Goal: Transaction & Acquisition: Subscribe to service/newsletter

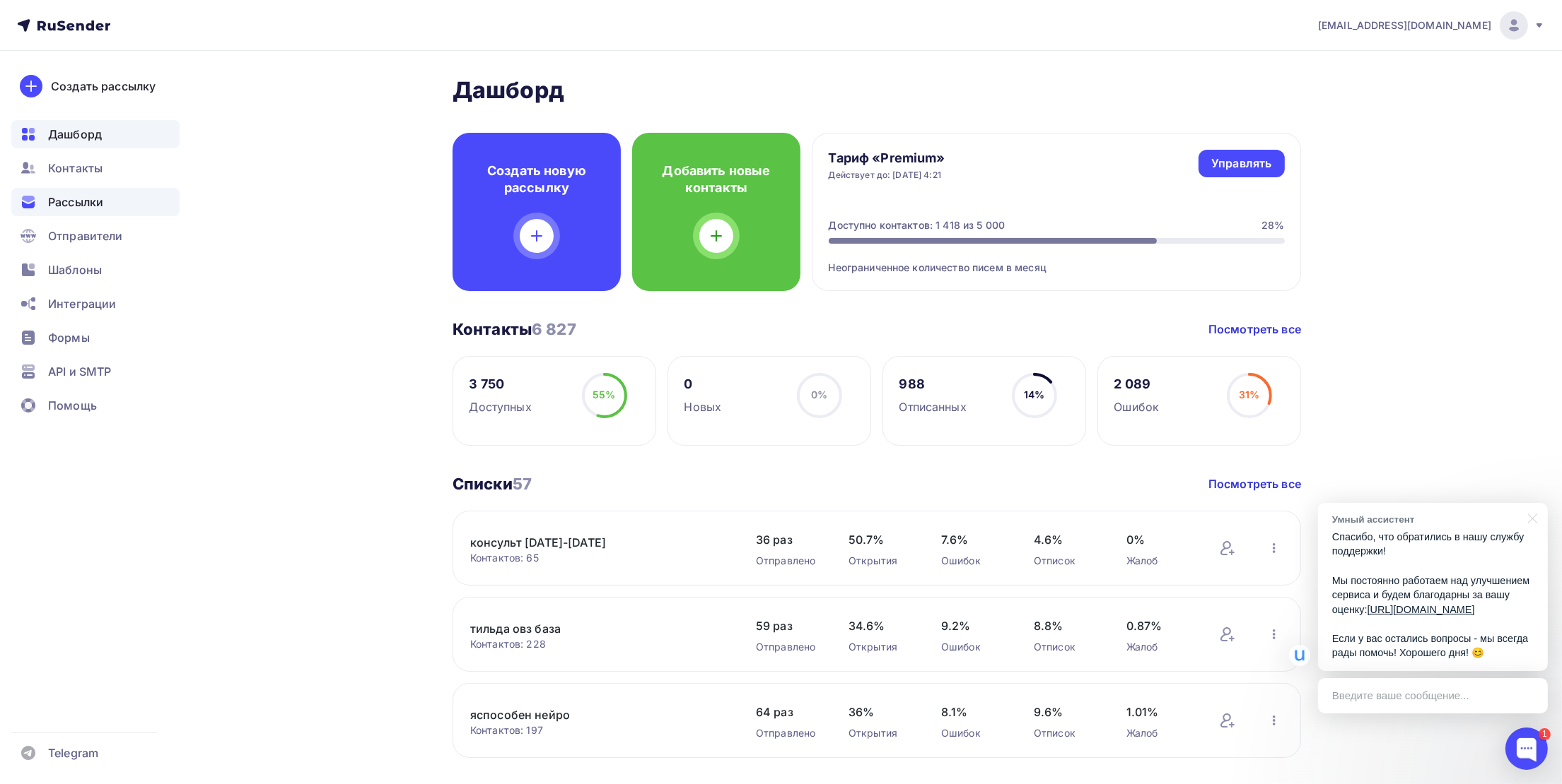
click at [65, 196] on span "Рассылки" at bounding box center [75, 202] width 55 height 17
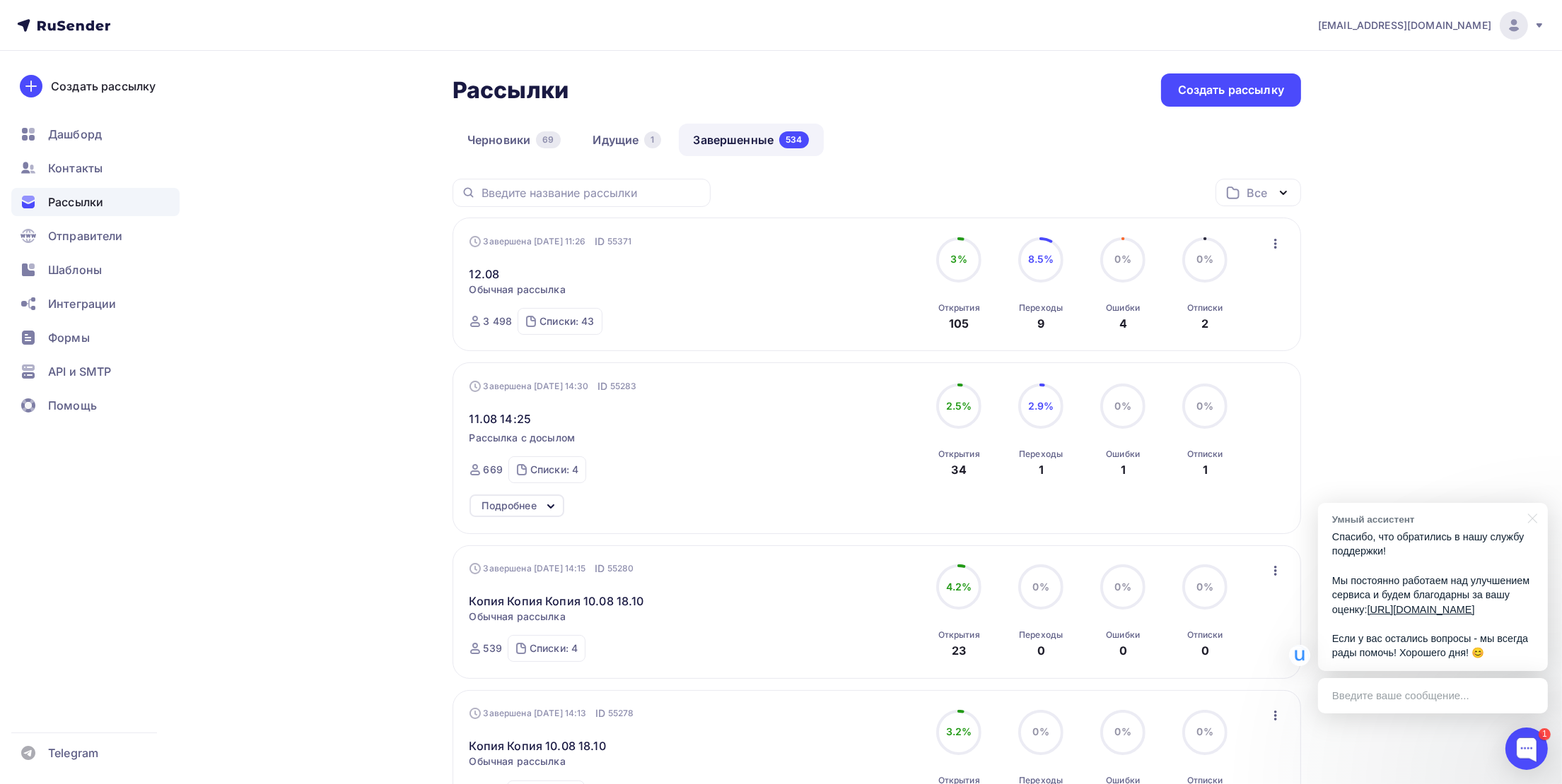
click at [1271, 248] on icon "button" at bounding box center [1275, 244] width 17 height 17
click at [1209, 337] on div "Копировать в новую" at bounding box center [1211, 337] width 145 height 17
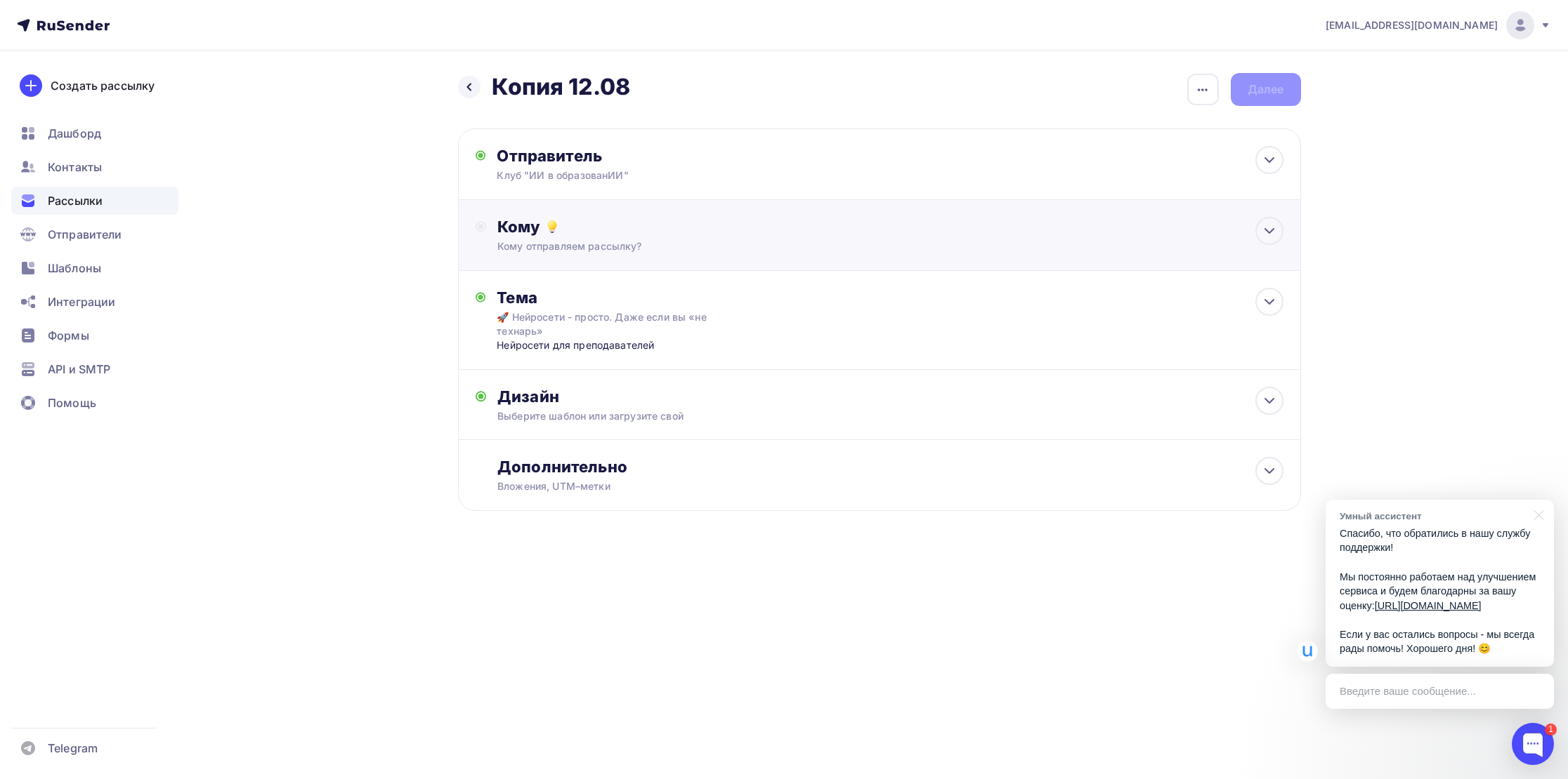
click at [551, 248] on div "Кому отправляем рассылку?" at bounding box center [851, 246] width 708 height 14
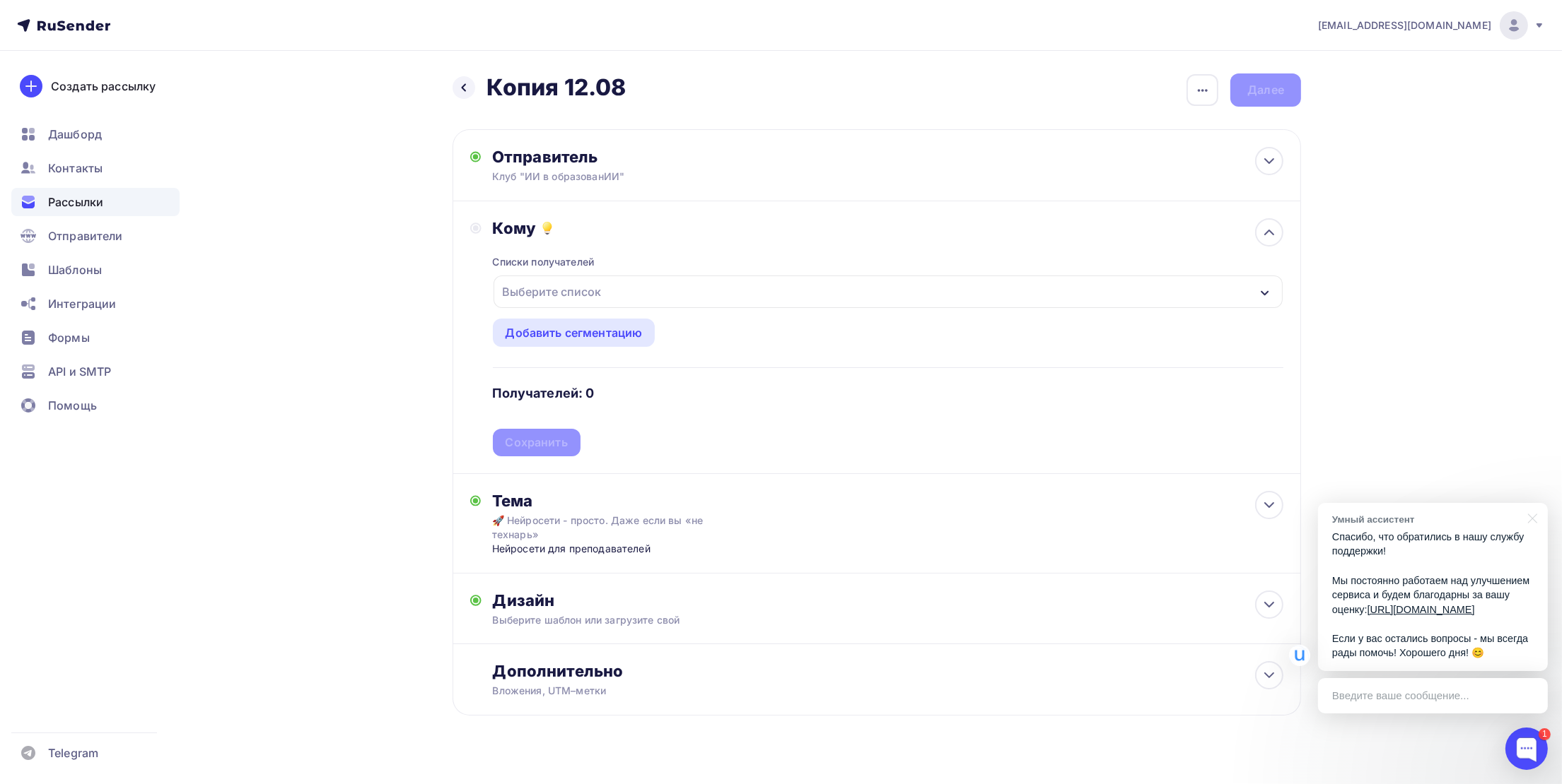
click at [524, 289] on div "Выберите список" at bounding box center [552, 291] width 110 height 25
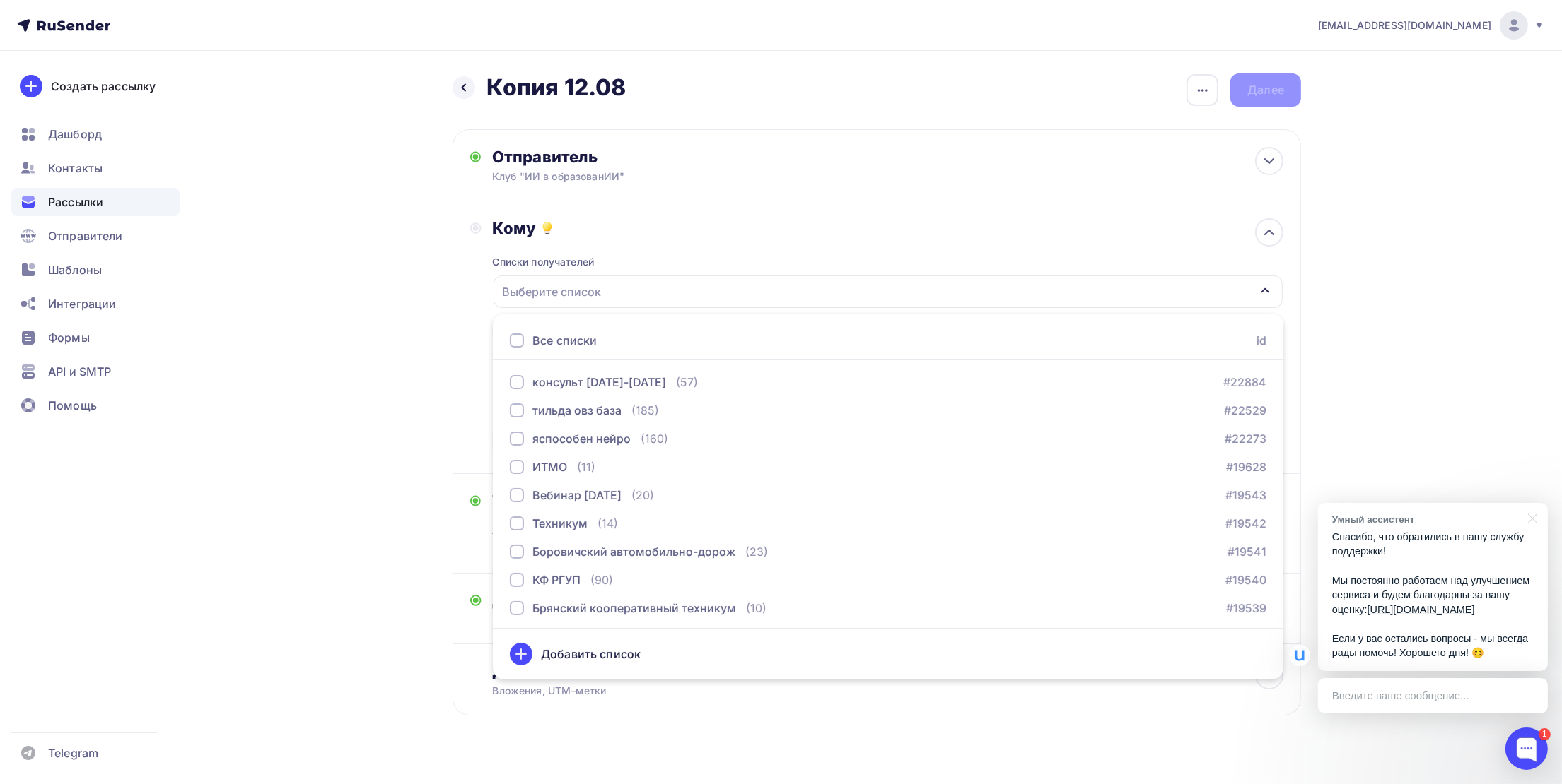
click at [521, 342] on div at bounding box center [517, 340] width 14 height 14
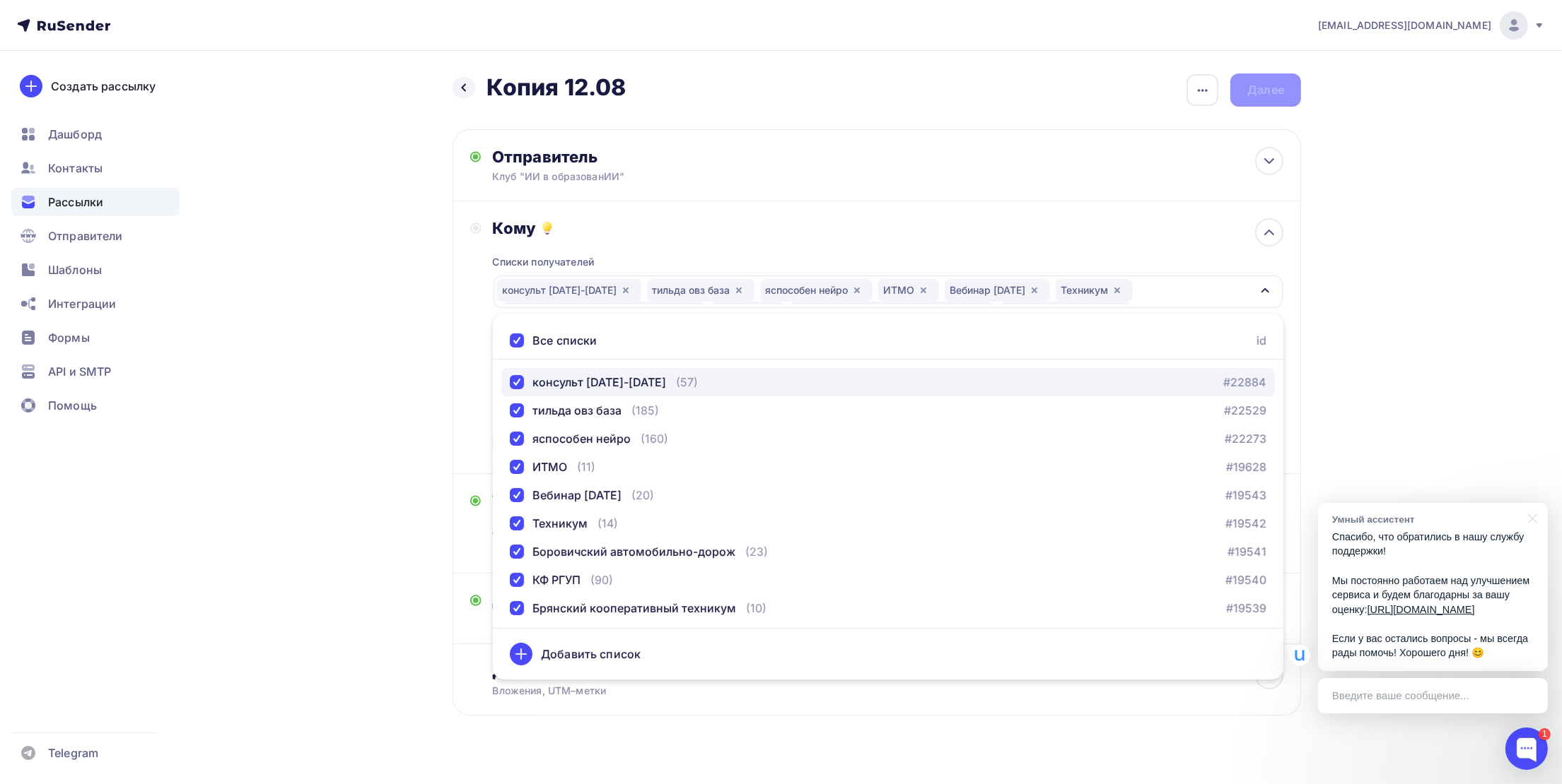
click at [515, 382] on div "button" at bounding box center [517, 382] width 14 height 14
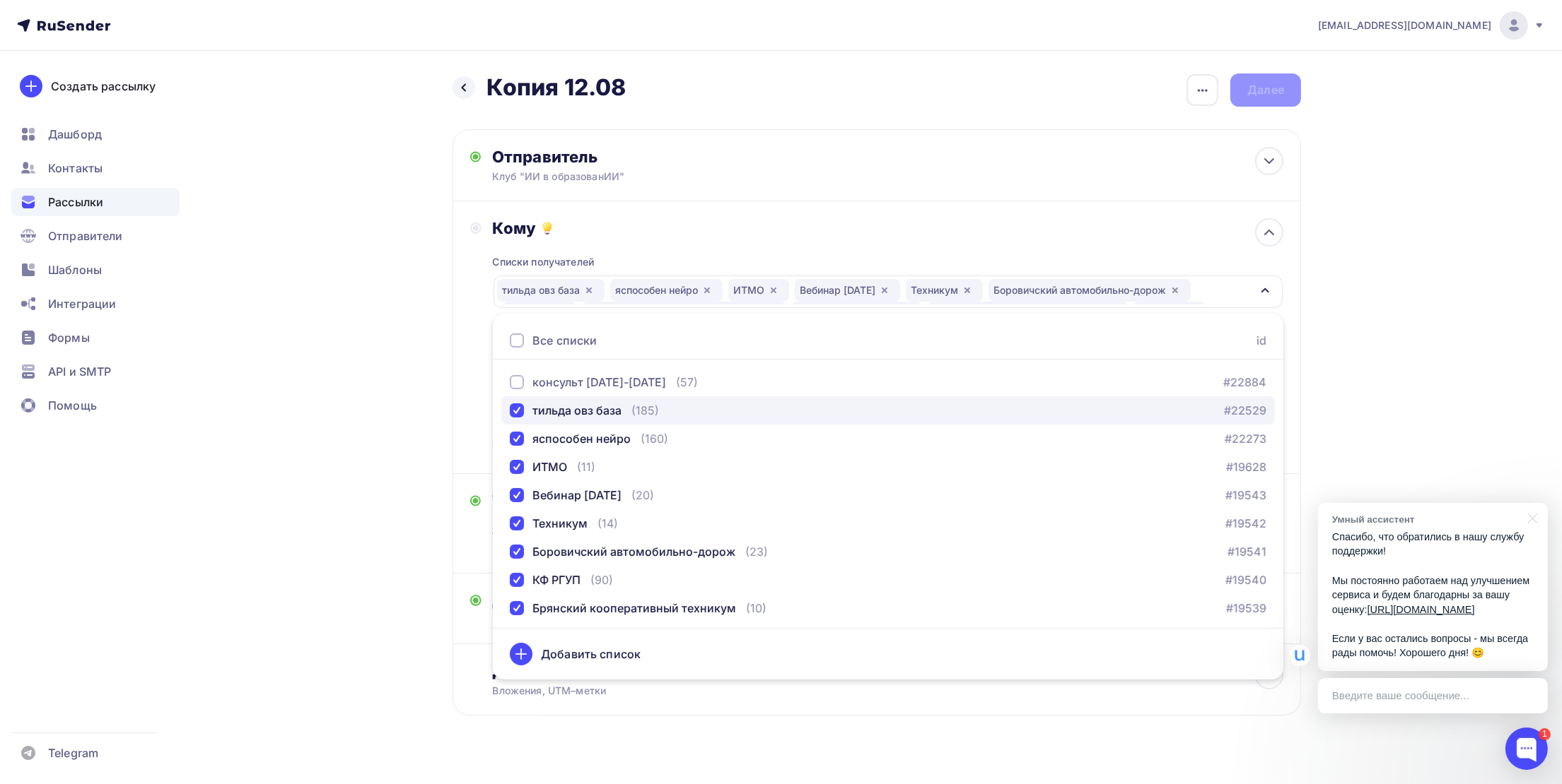
click at [514, 402] on div "тильда овз база" at bounding box center [566, 410] width 112 height 17
click at [512, 433] on div "button" at bounding box center [517, 438] width 14 height 14
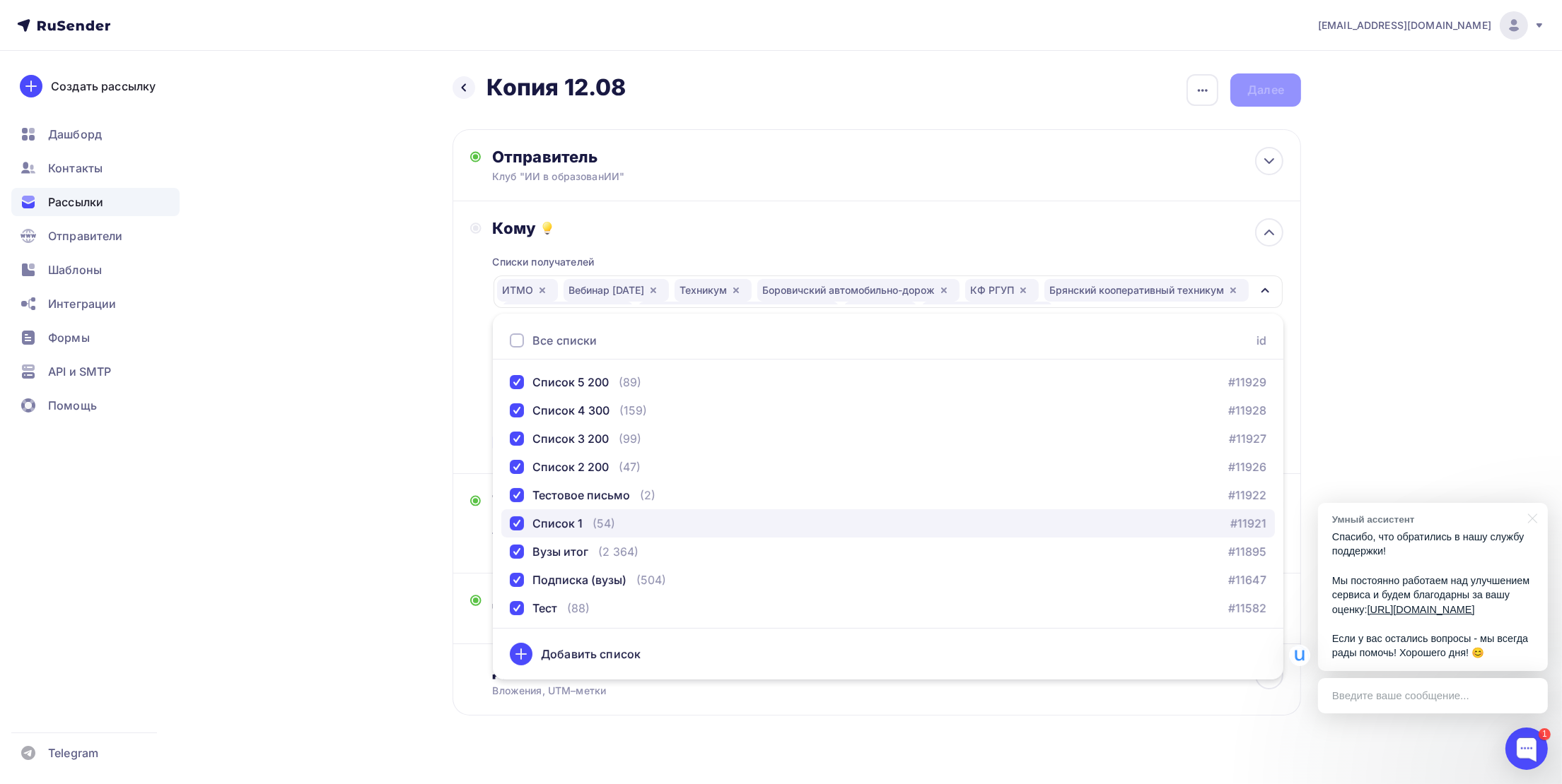
scroll to position [1160, 0]
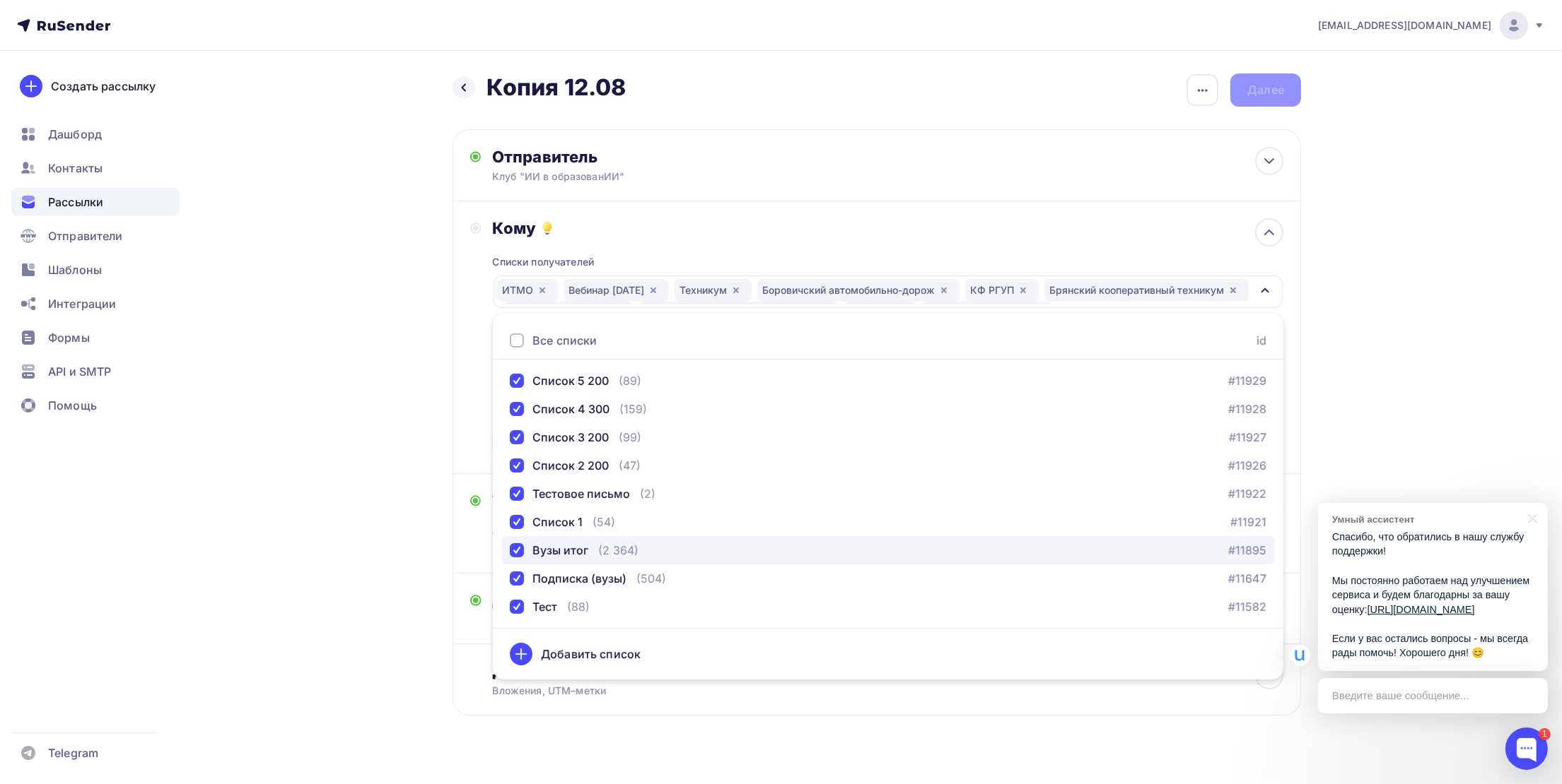
click at [514, 548] on div "button" at bounding box center [517, 550] width 14 height 14
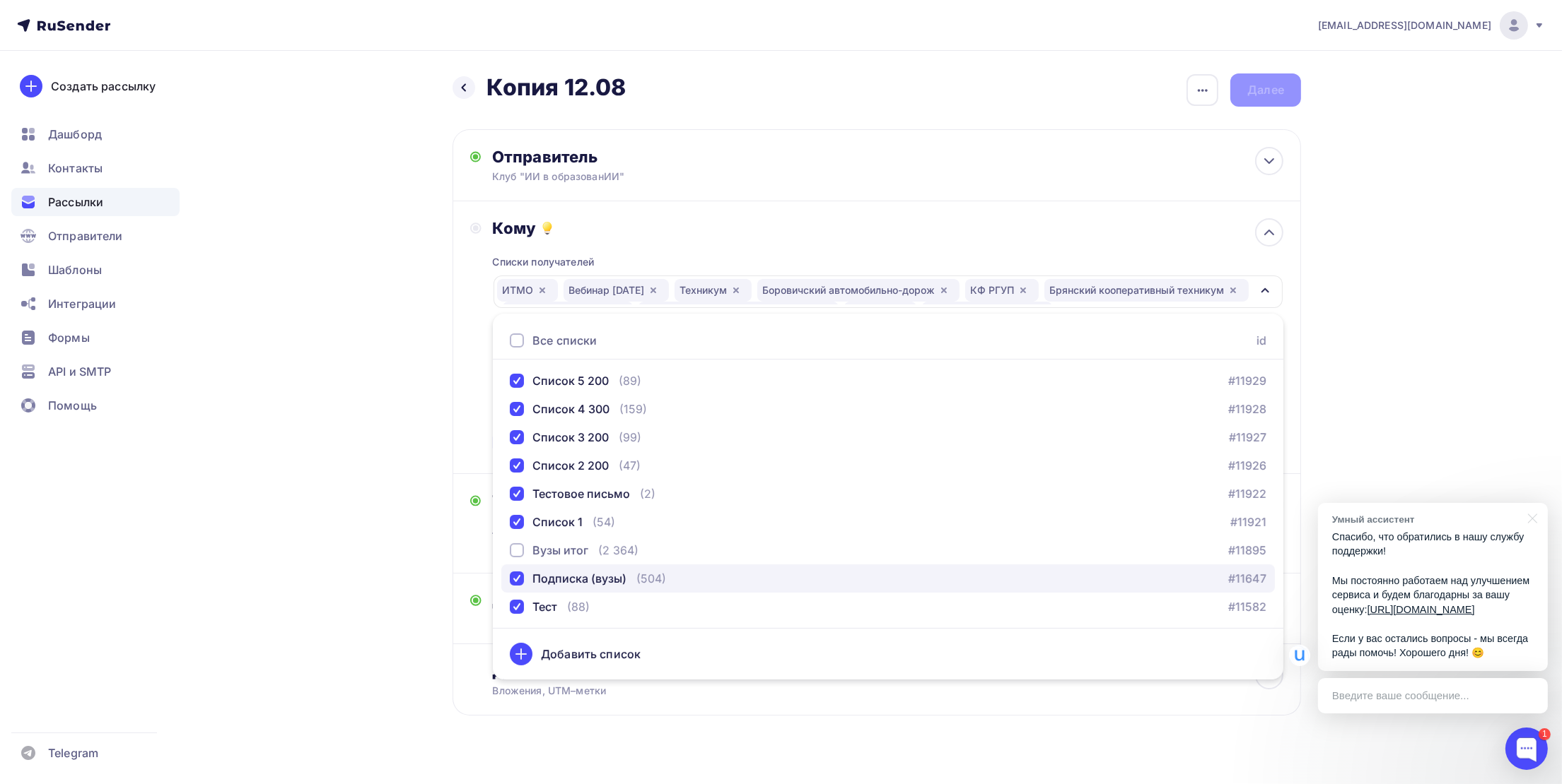
click at [514, 571] on div "Подписка (вузы)" at bounding box center [568, 579] width 116 height 17
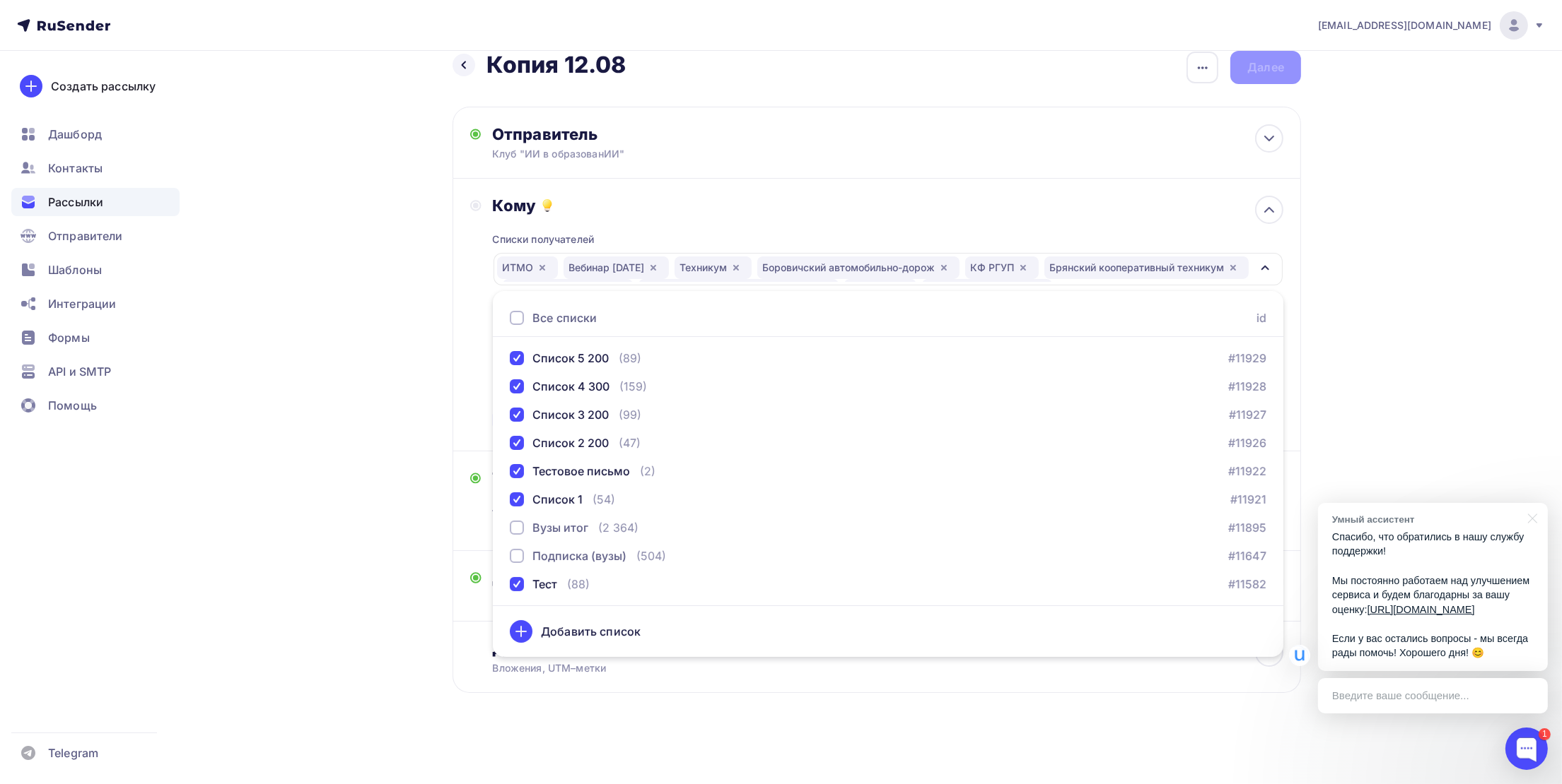
click at [1456, 154] on div "yasposobenon@yandex.ru Аккаунт Тарифы Выйти Создать рассылку Дашборд Контакты Р…" at bounding box center [781, 381] width 1562 height 807
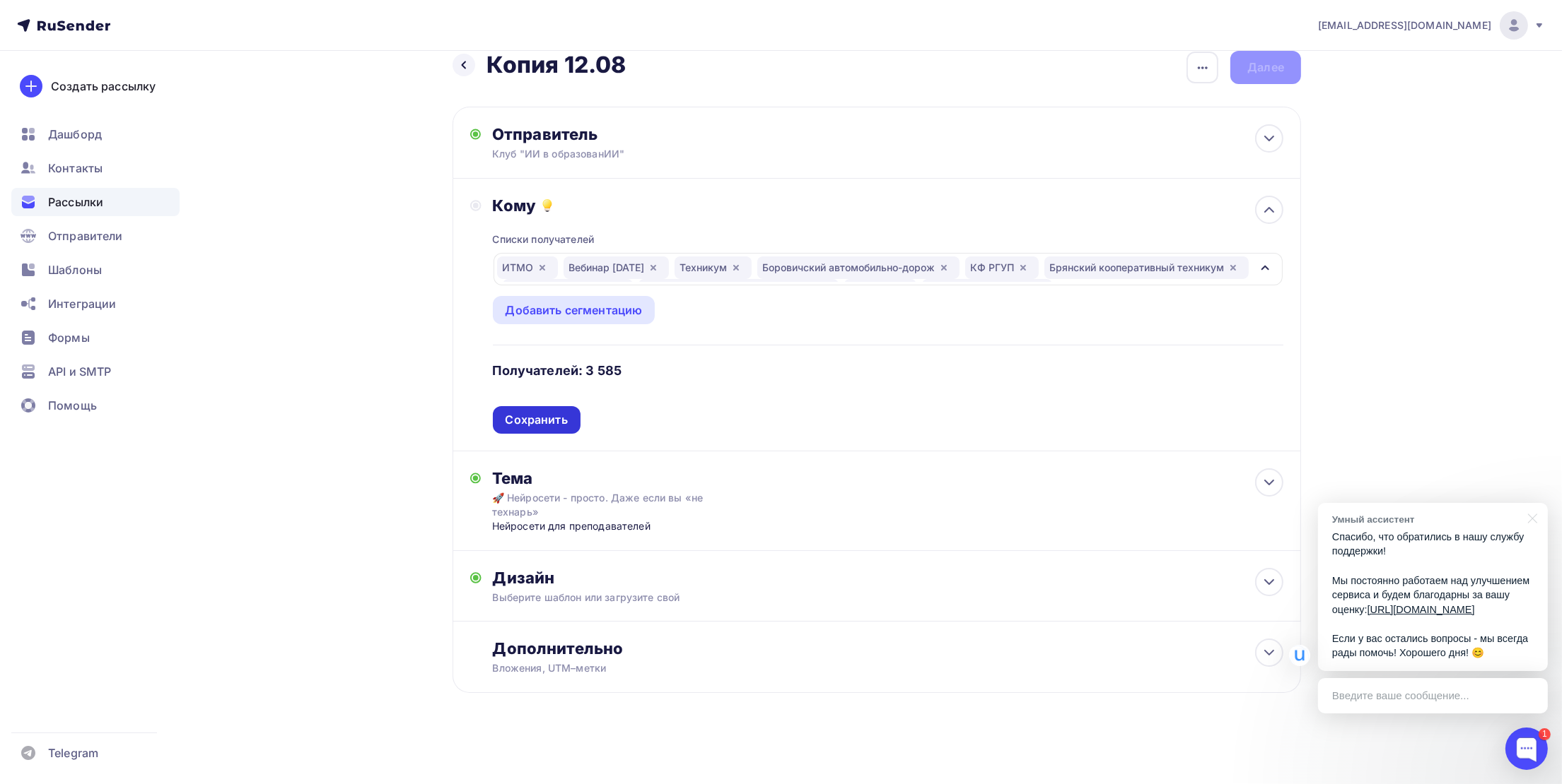
click at [514, 428] on div "Сохранить" at bounding box center [536, 420] width 87 height 27
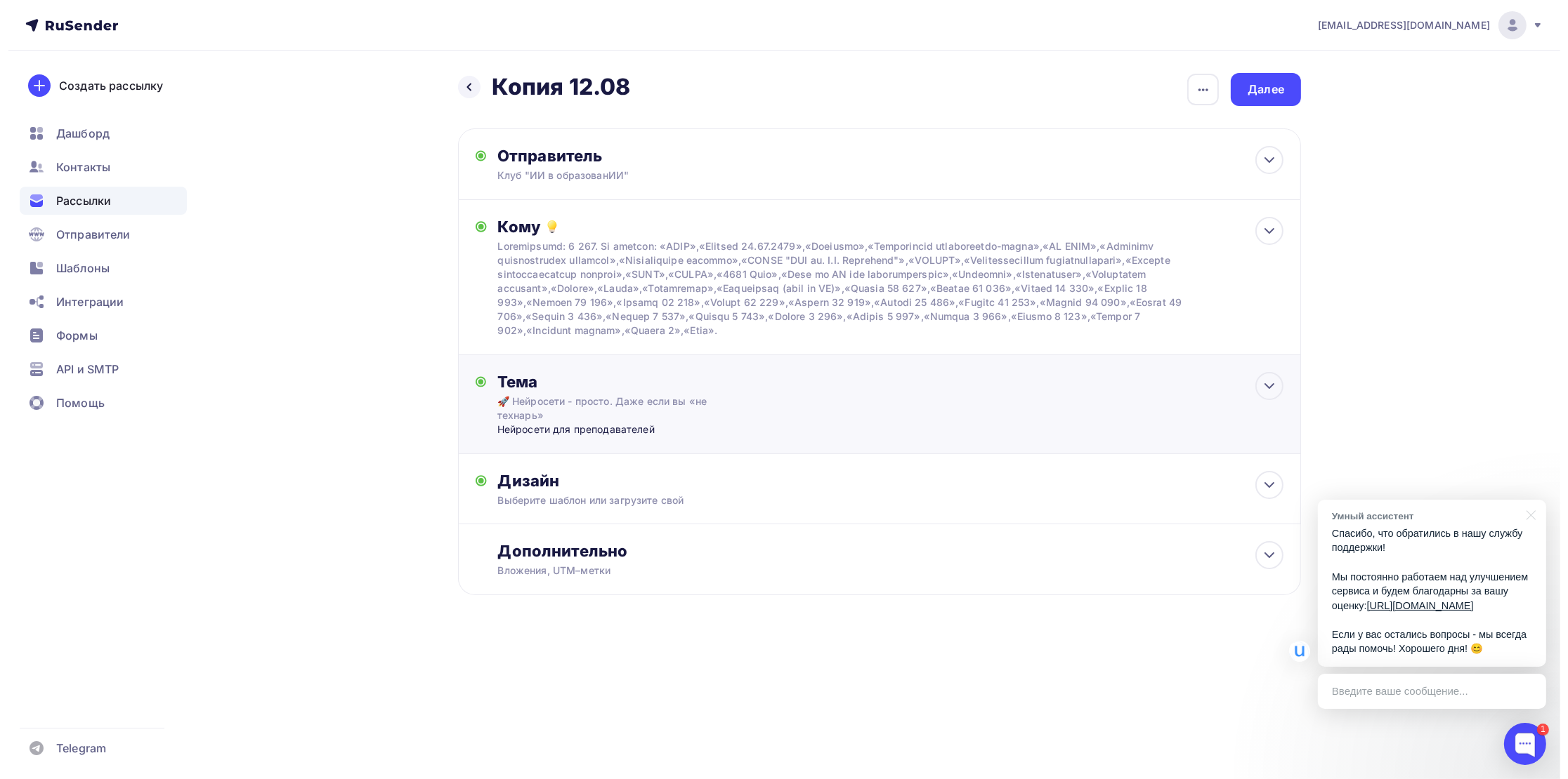
scroll to position [0, 0]
click at [534, 417] on div "🚀 Нейросети - просто. Даже если вы «не технарь»" at bounding box center [622, 408] width 250 height 28
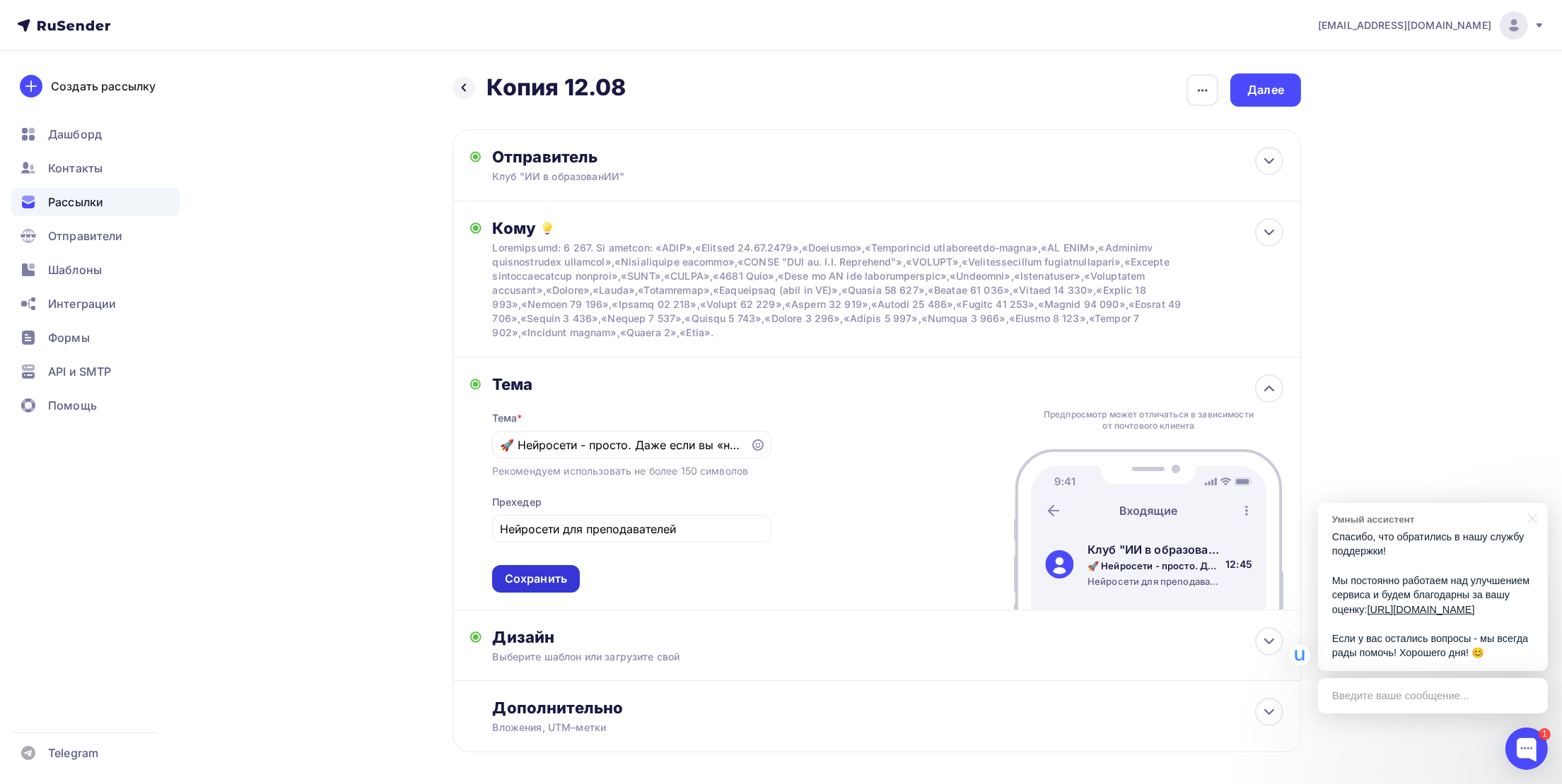
click at [545, 576] on div "Сохранить" at bounding box center [536, 579] width 62 height 16
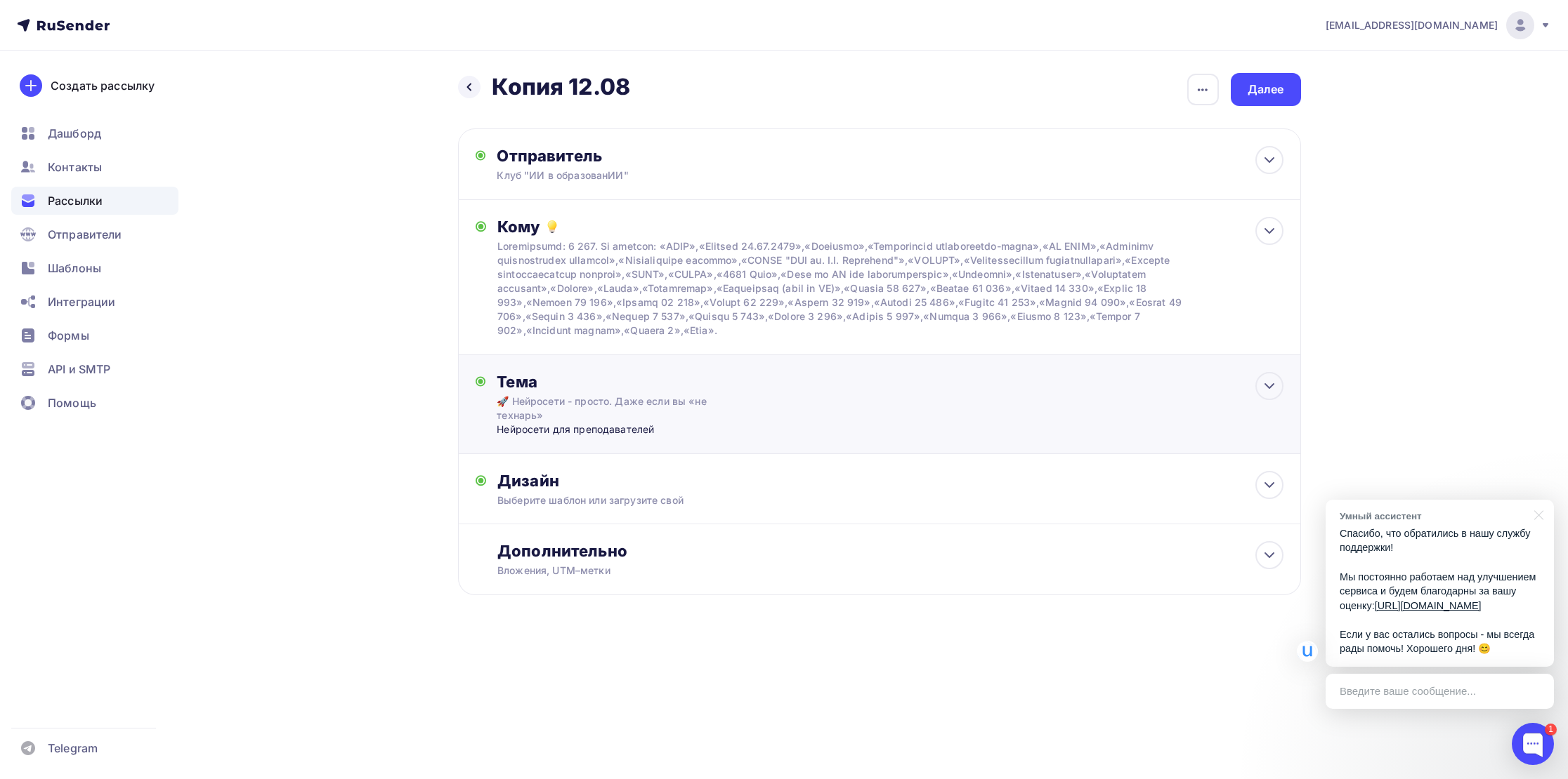
click at [622, 436] on div "Нейросети для преподавателей" at bounding box center [635, 430] width 277 height 14
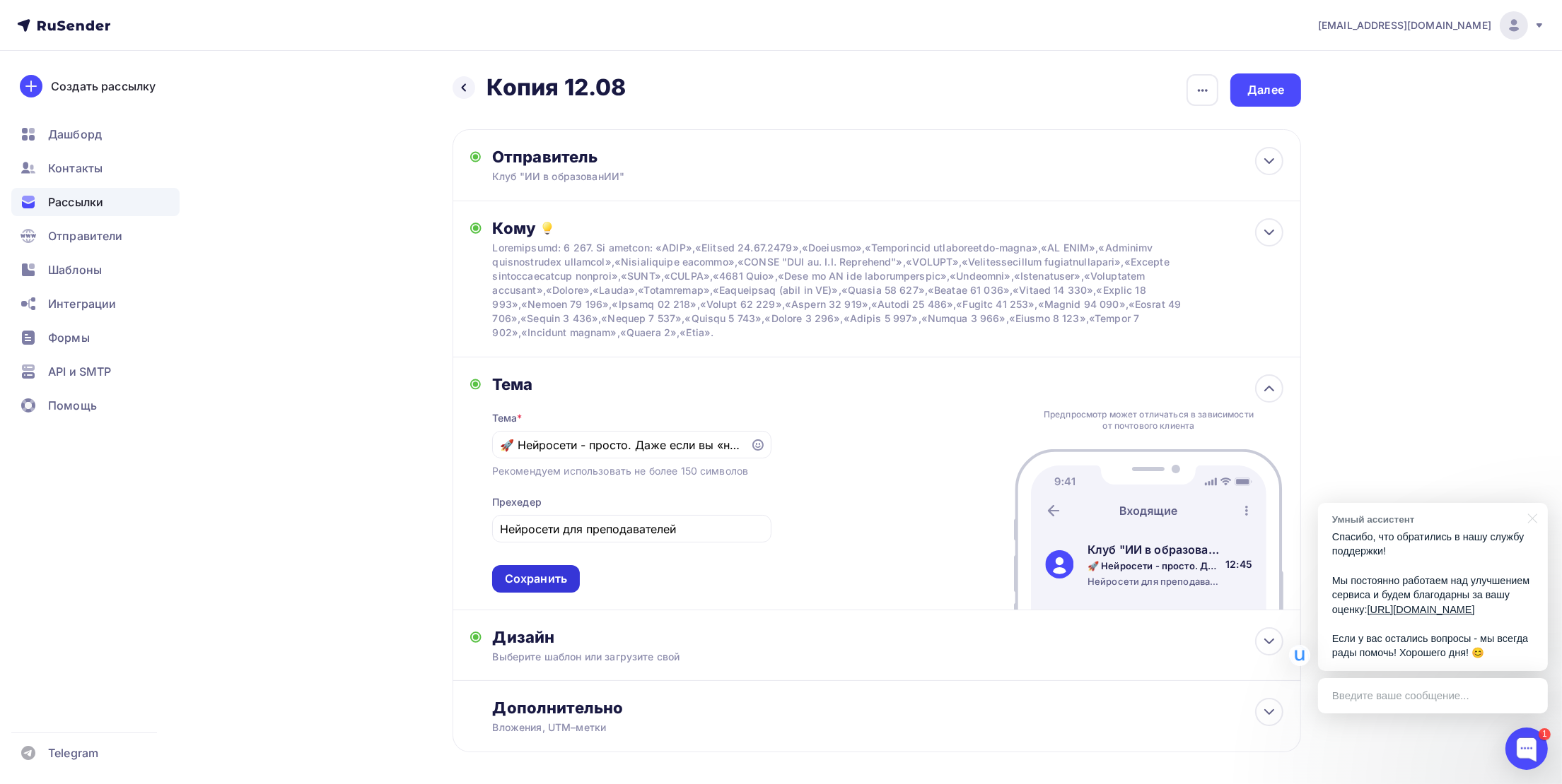
click at [553, 593] on div "Тема * 🚀 Нейросети - просто. Даже если вы «не технарь» Рекомендуем использовать…" at bounding box center [631, 493] width 279 height 198
click at [552, 586] on div "Сохранить" at bounding box center [536, 579] width 62 height 16
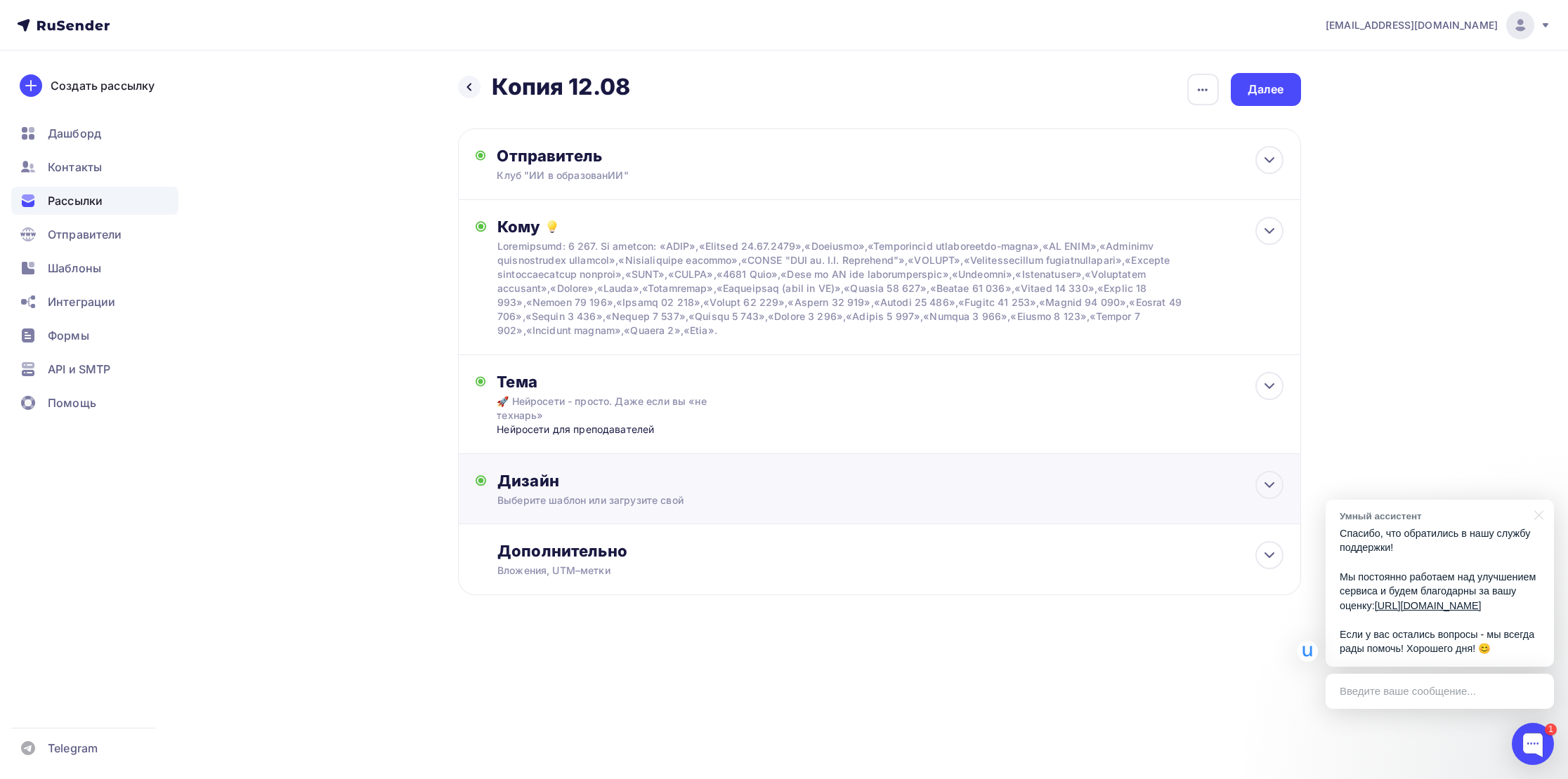
click at [587, 503] on div "Выберите шаблон или загрузите свой" at bounding box center [851, 500] width 708 height 14
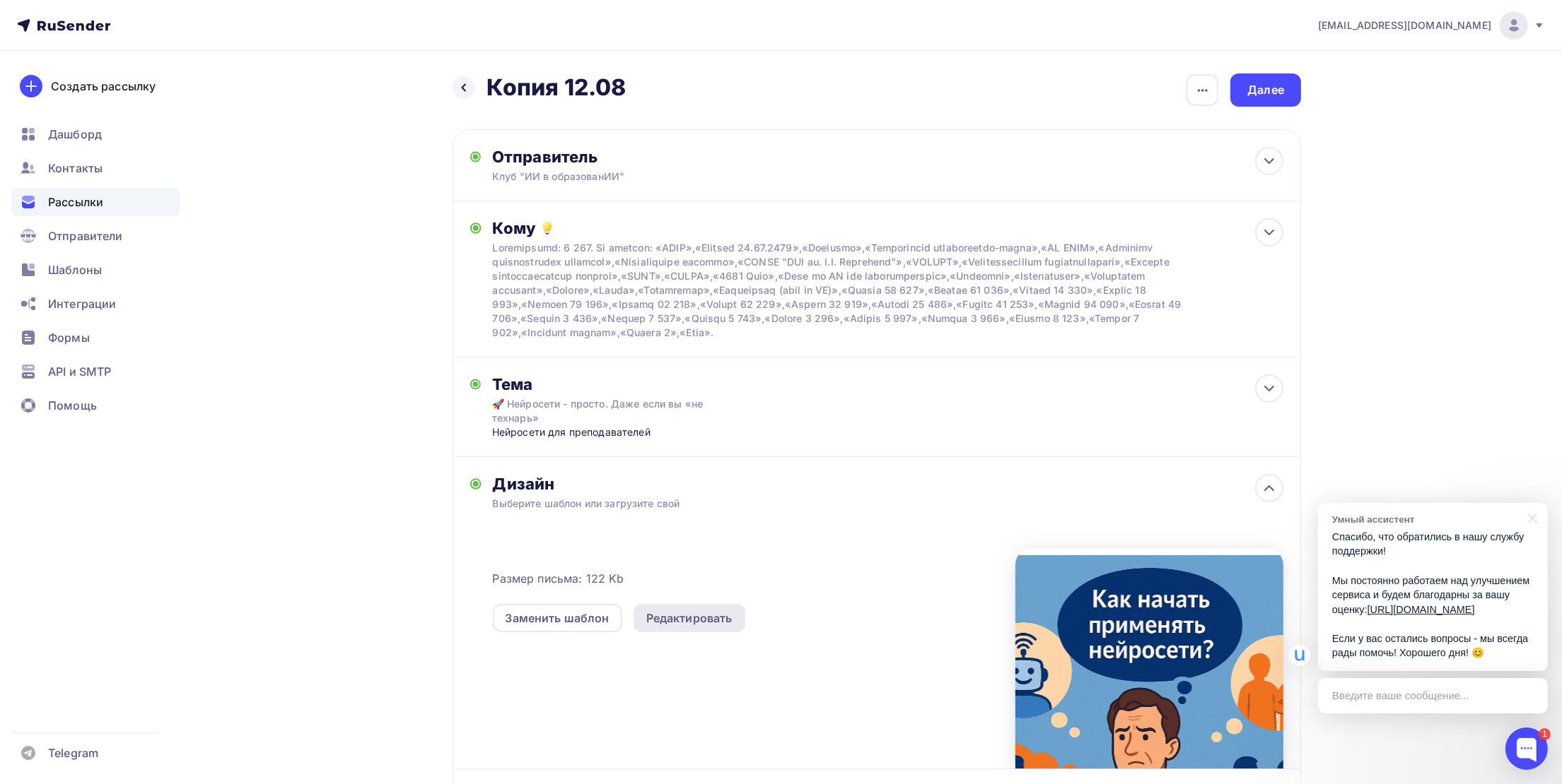
click at [664, 613] on div "Редактировать" at bounding box center [689, 618] width 86 height 17
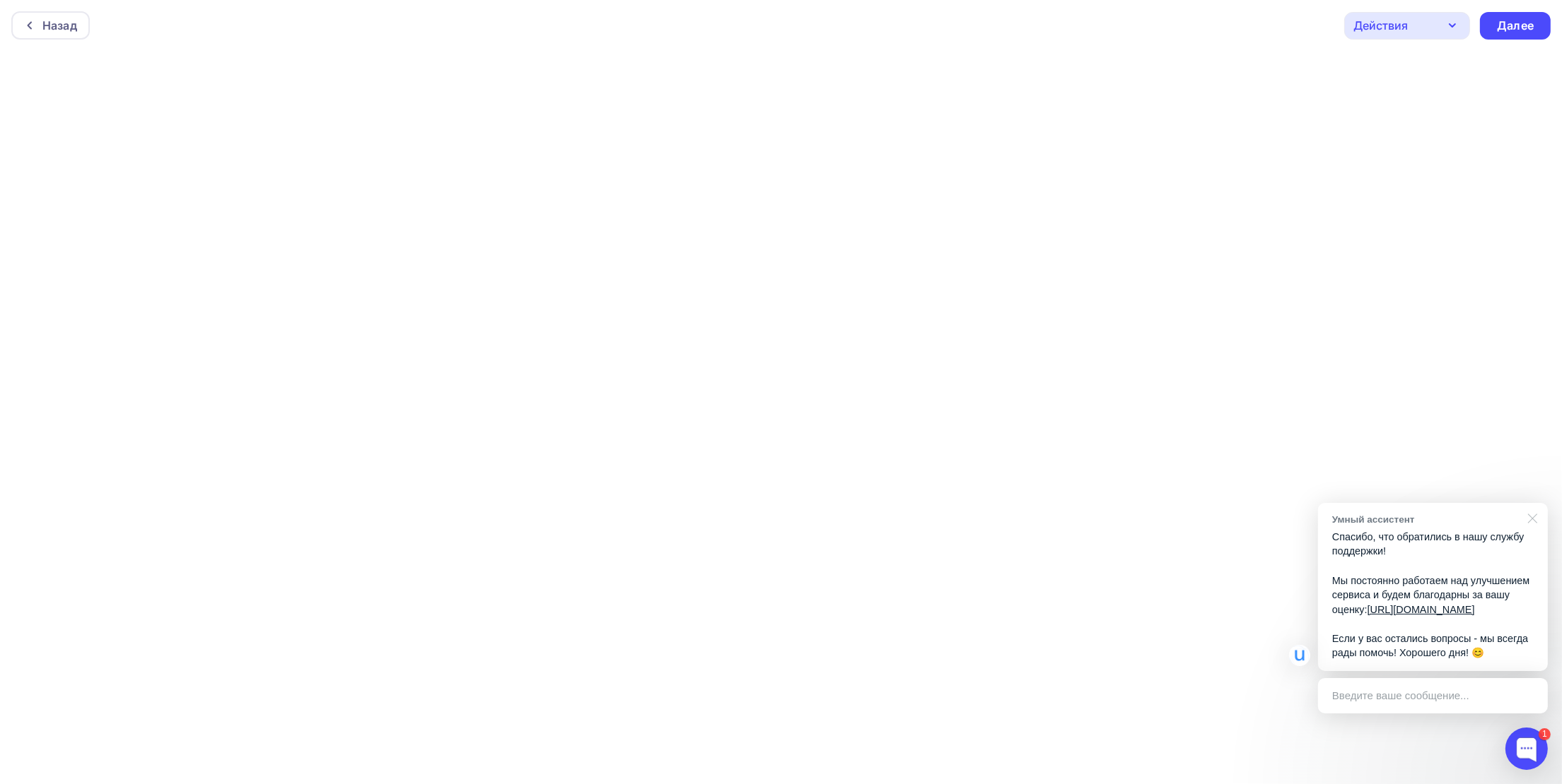
click at [1530, 507] on div at bounding box center [1530, 517] width 36 height 29
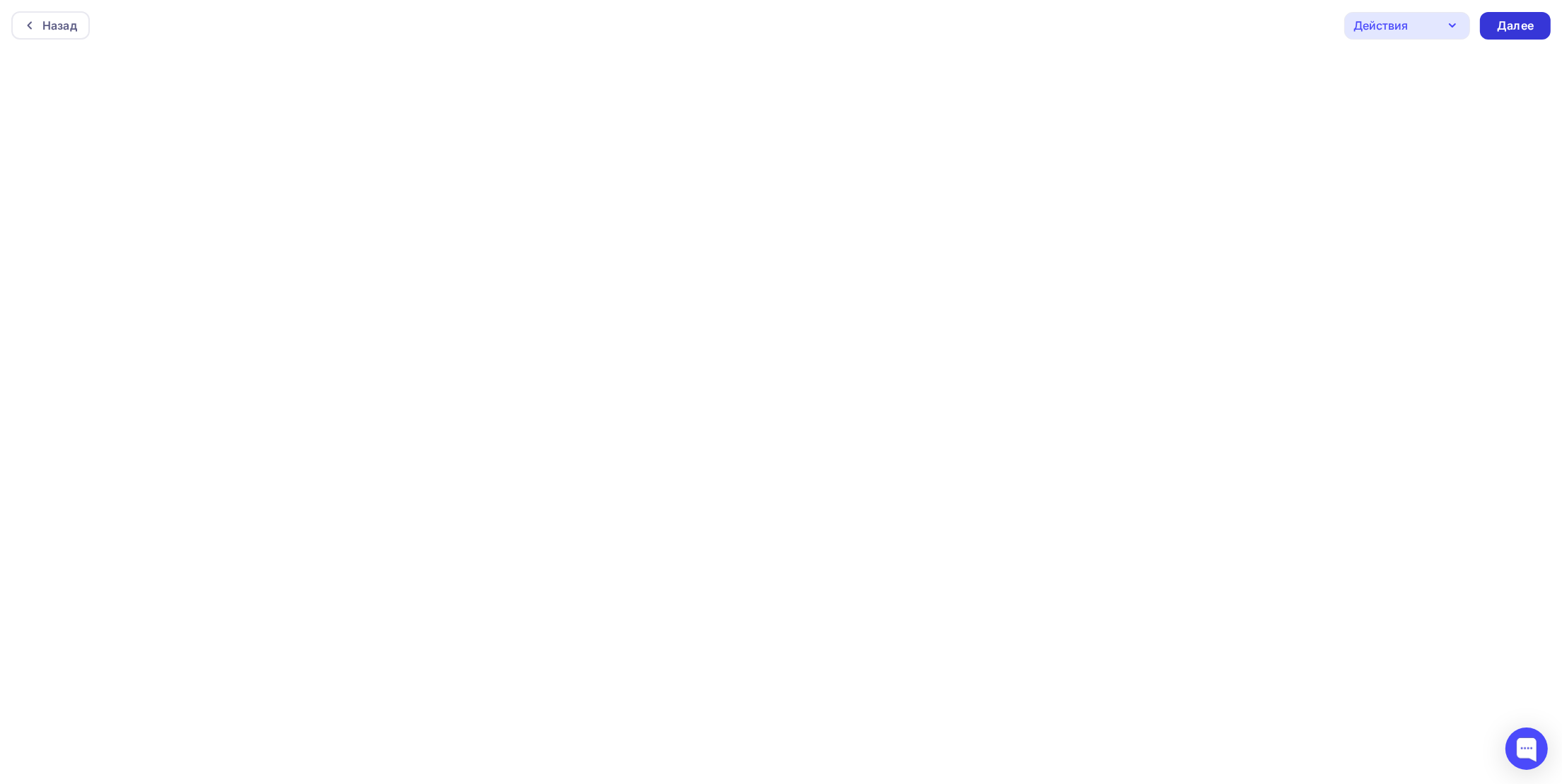
click at [1526, 24] on div "Далее" at bounding box center [1515, 25] width 36 height 16
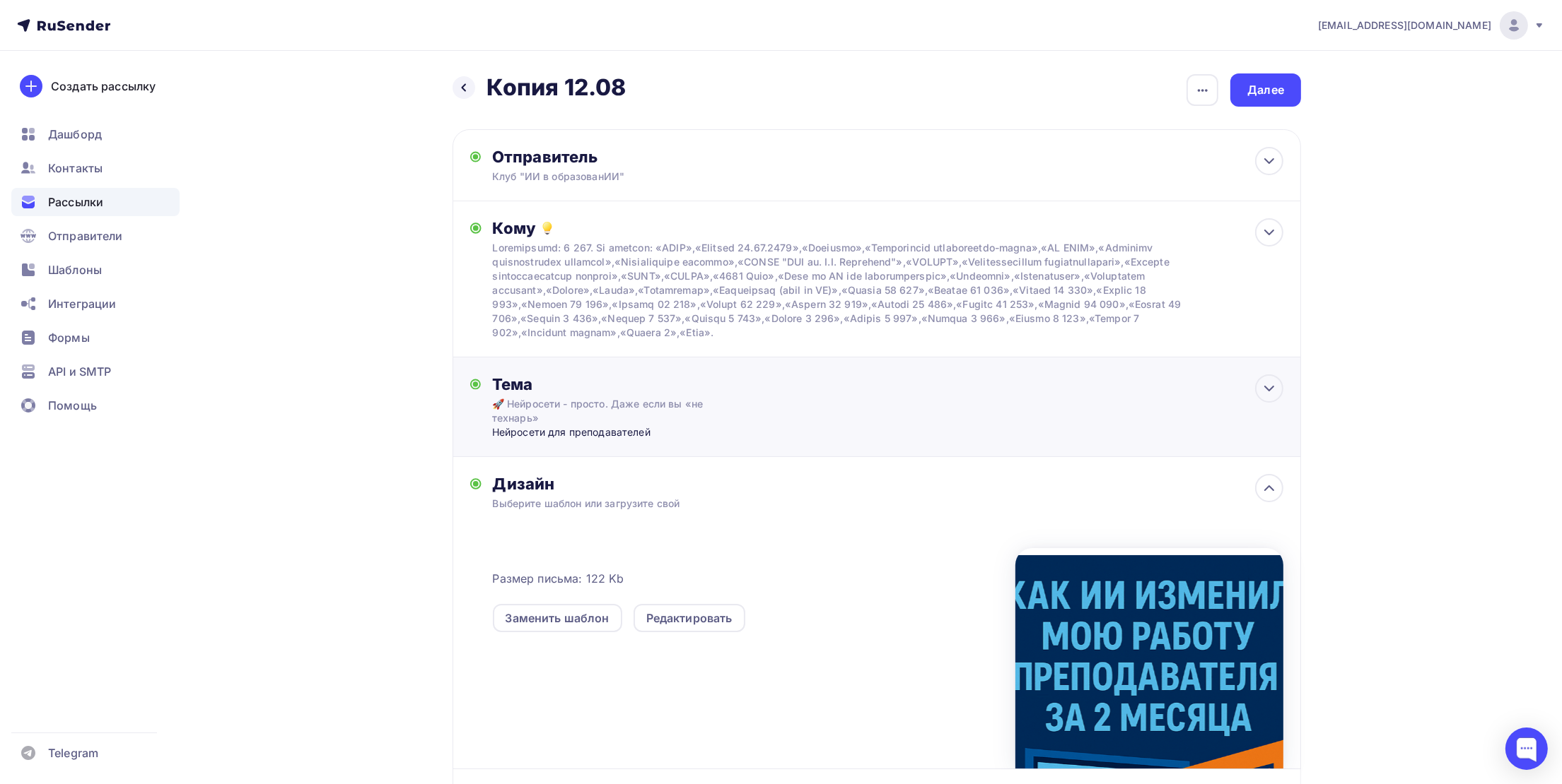
click at [541, 379] on div "Тема" at bounding box center [631, 384] width 279 height 20
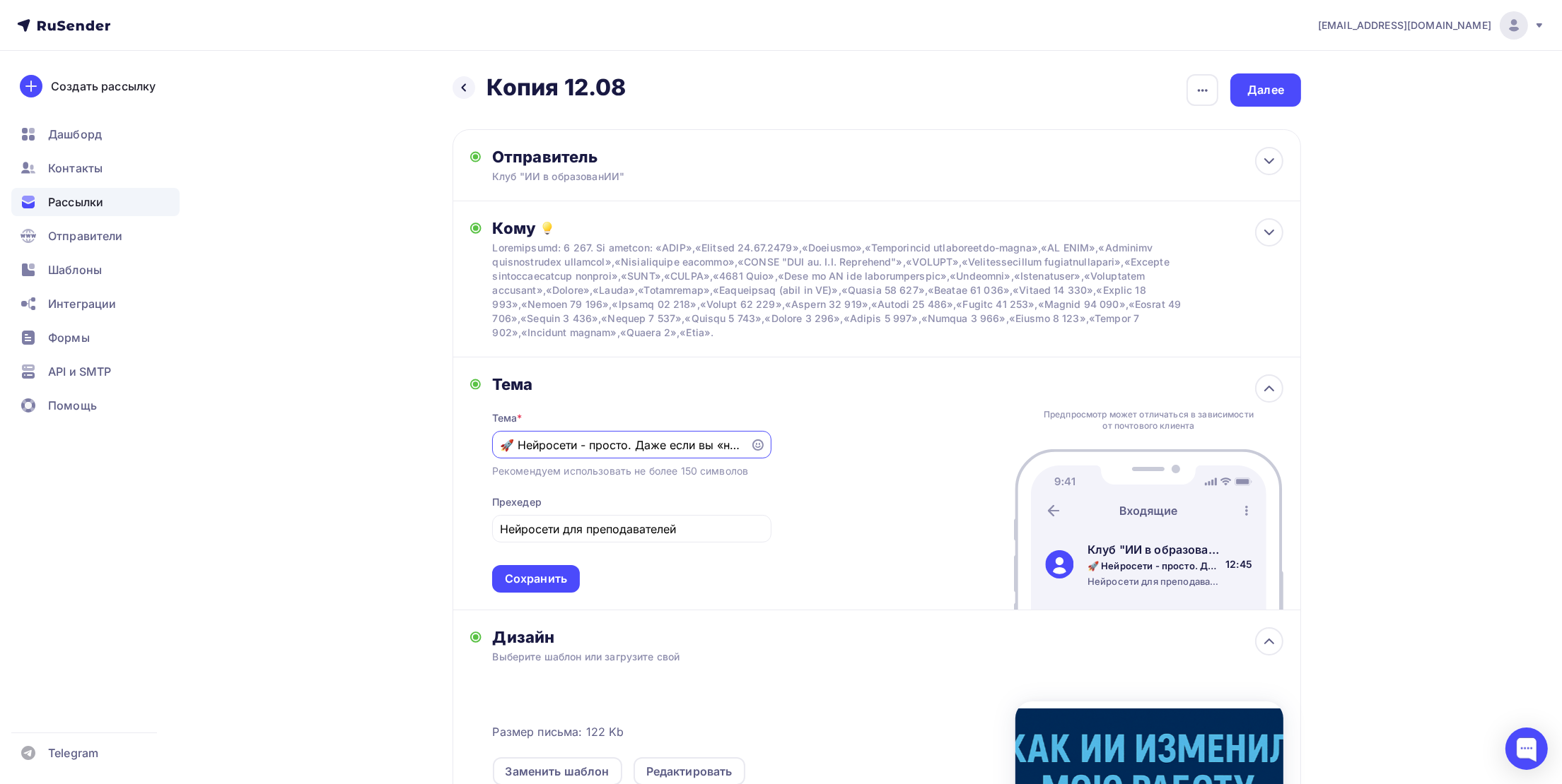
drag, startPoint x: 743, startPoint y: 444, endPoint x: 518, endPoint y: 444, distance: 225.0
click at [518, 444] on div "🚀 Нейросети - просто. Даже если вы «не технарь»" at bounding box center [631, 444] width 279 height 27
click at [562, 450] on input "🚀 Нейросети - просто. Даже если вы «не технарь»" at bounding box center [621, 445] width 242 height 17
drag, startPoint x: 520, startPoint y: 439, endPoint x: 884, endPoint y: 471, distance: 365.4
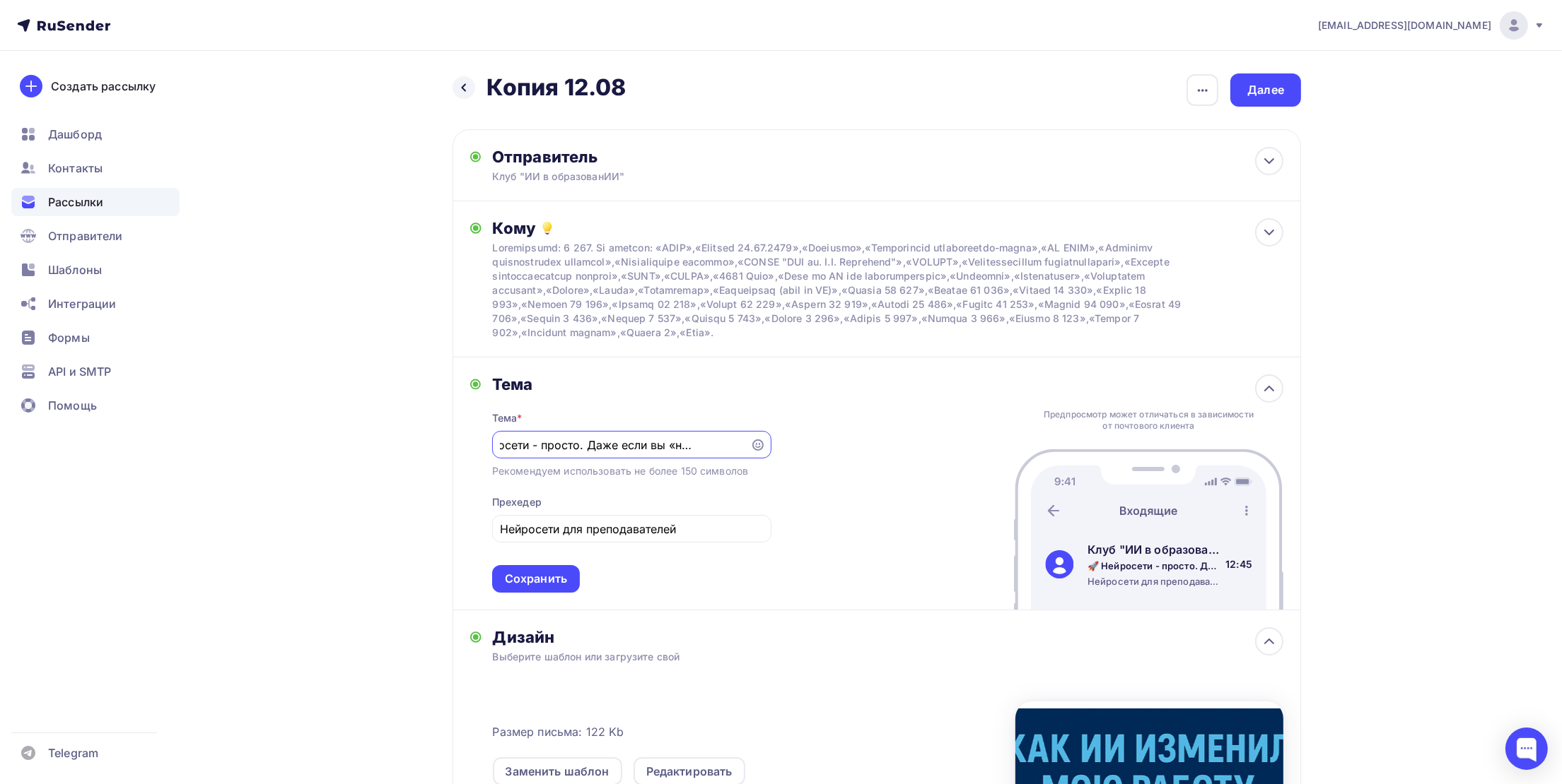
click at [882, 469] on div "Тема Тема * 🚀 Нейросети - просто. Даже если вы «не технарь» Рекомендуем использ…" at bounding box center [876, 484] width 848 height 253
paste input "Как ИИ изменил мою работу преподавателя за 2 месяца"
click at [553, 584] on div "Сохранить" at bounding box center [536, 579] width 62 height 16
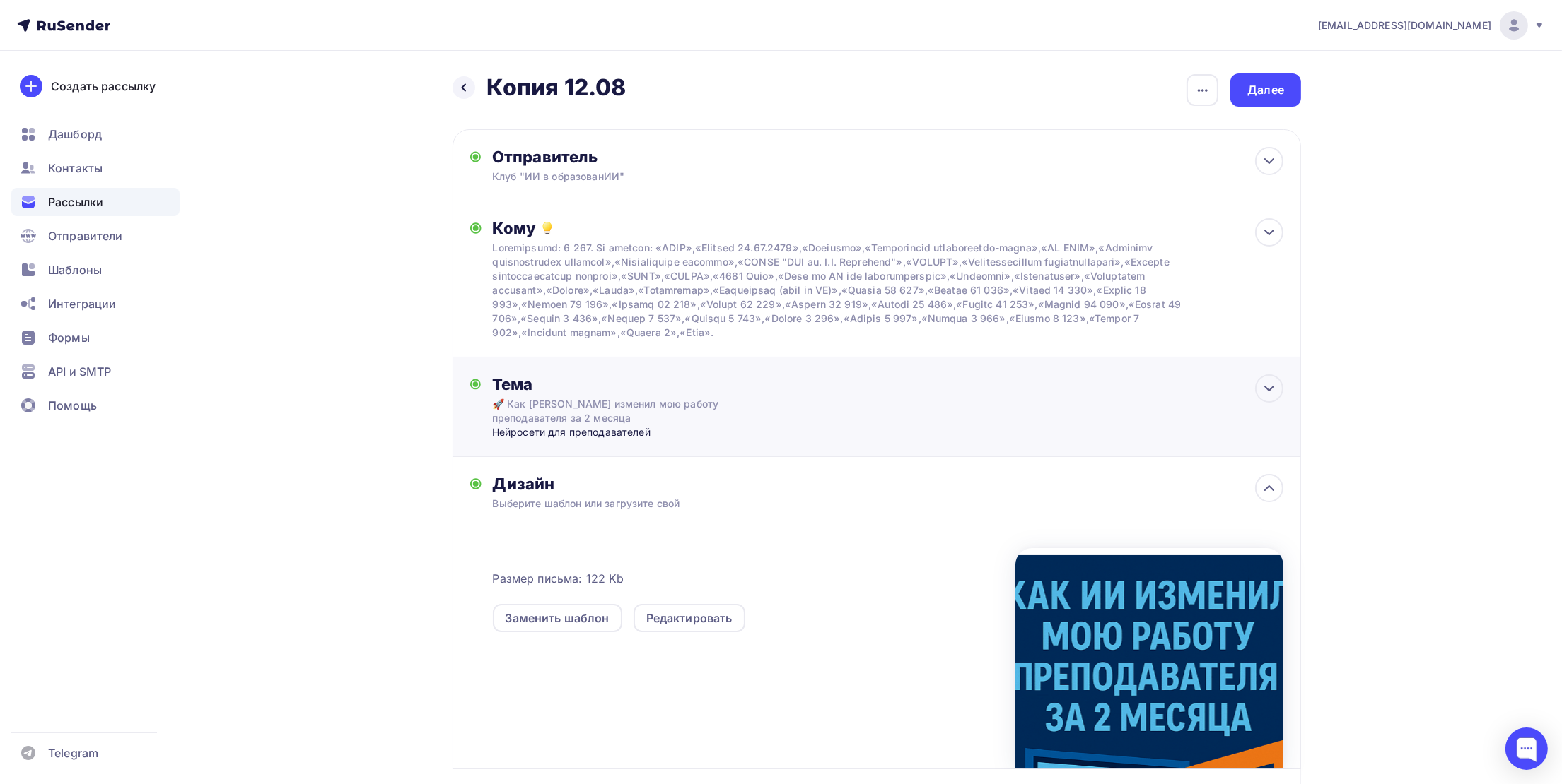
click at [565, 425] on div "Нейросети для преподавателей" at bounding box center [631, 432] width 279 height 14
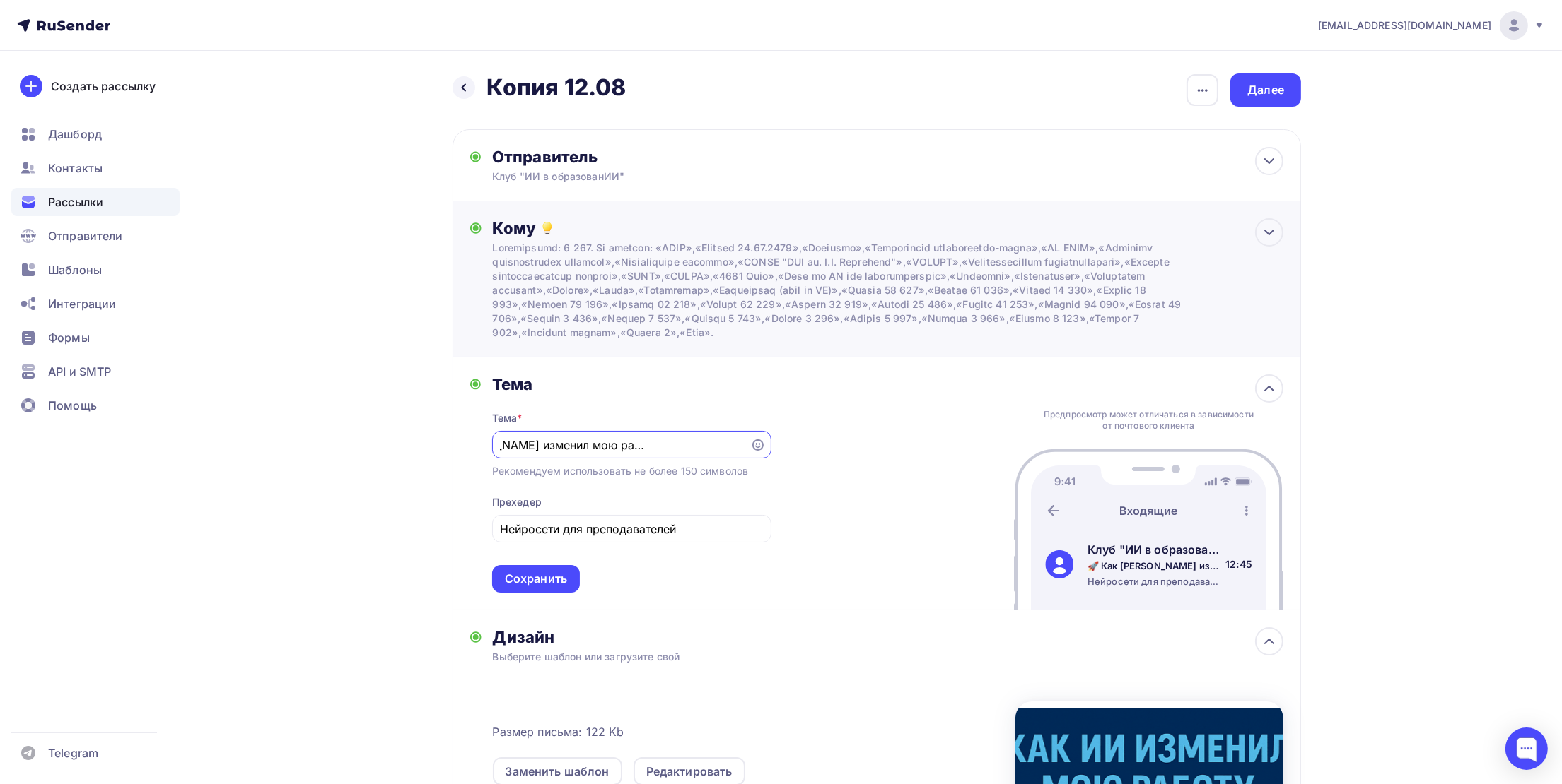
scroll to position [0, 100]
type input "🚀 Как [PERSON_NAME] изменил мою работу преподавателя за 2 месяца?"
click at [574, 579] on div "Сохранить" at bounding box center [535, 579] width 87 height 27
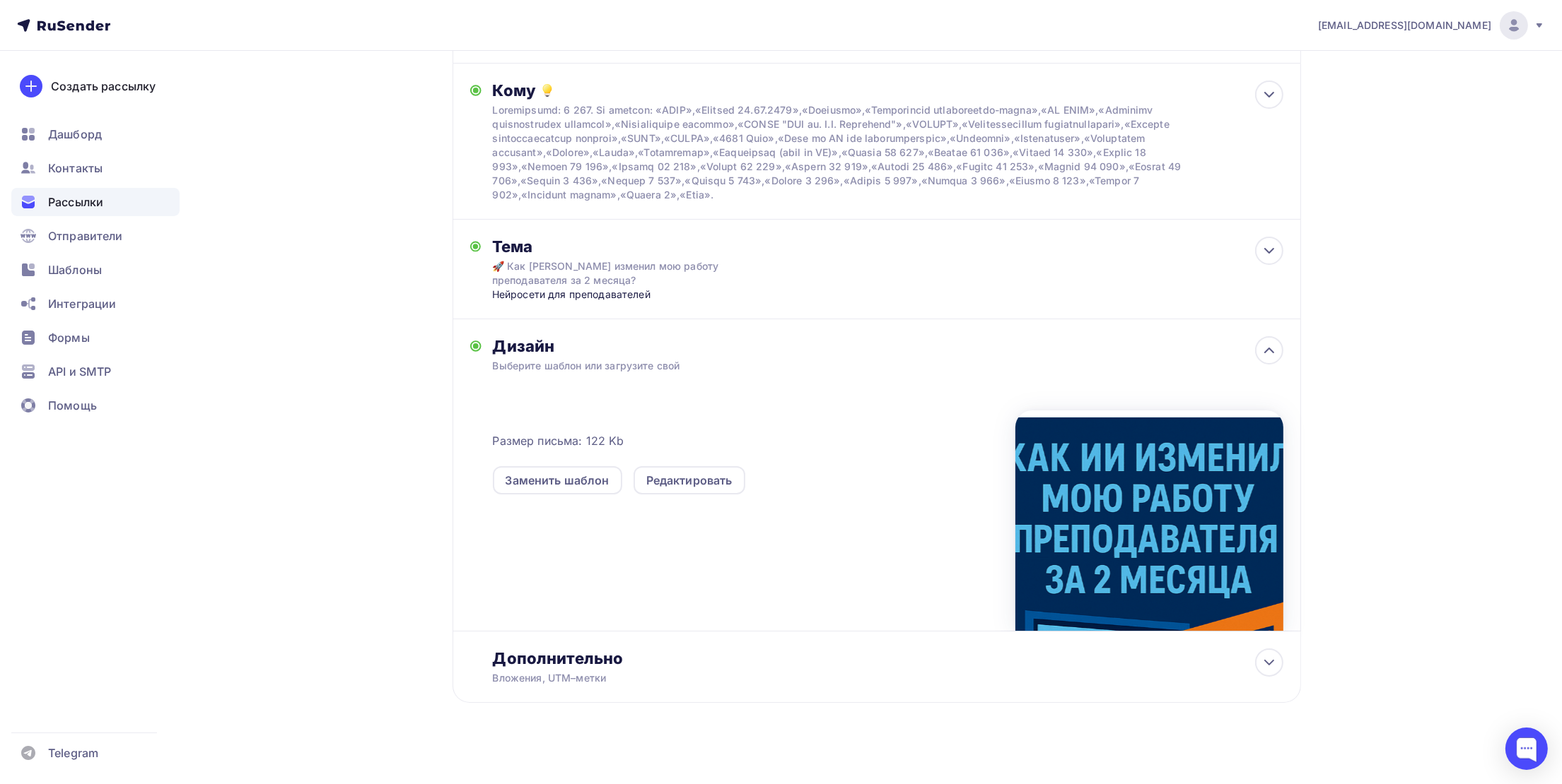
scroll to position [149, 0]
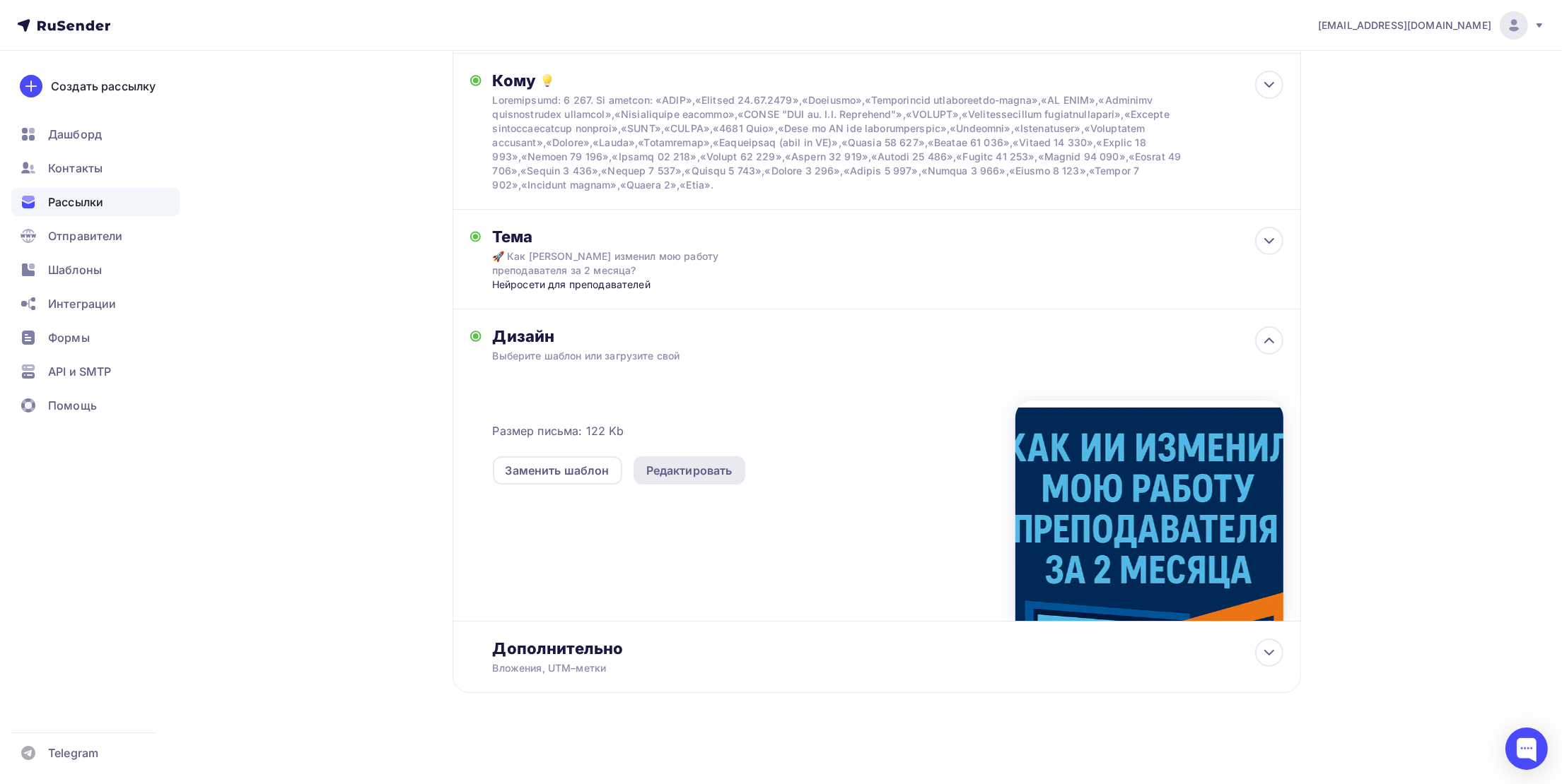
click at [675, 473] on div "Редактировать" at bounding box center [689, 470] width 86 height 17
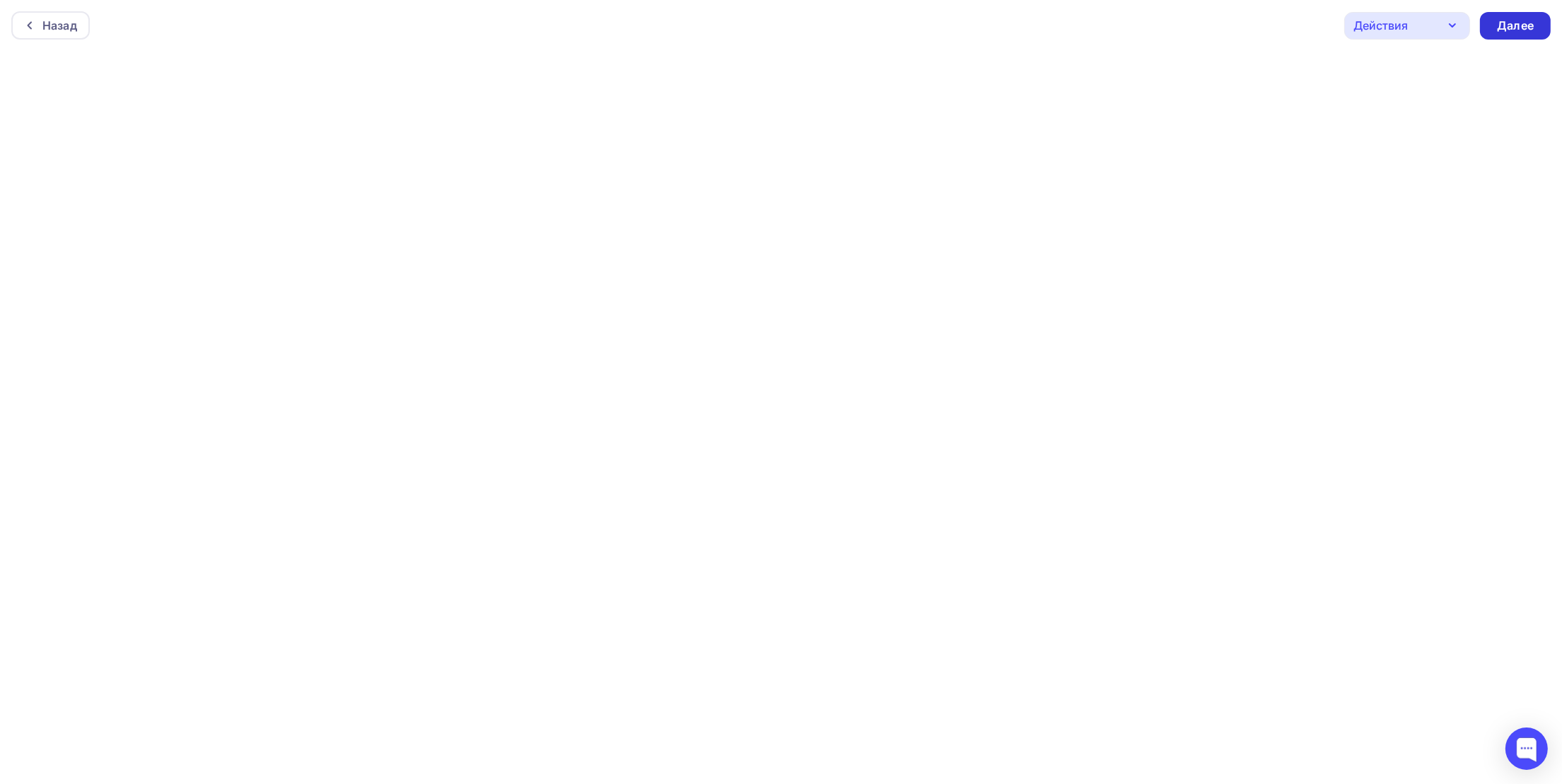
click at [1515, 35] on div "Далее" at bounding box center [1515, 26] width 71 height 27
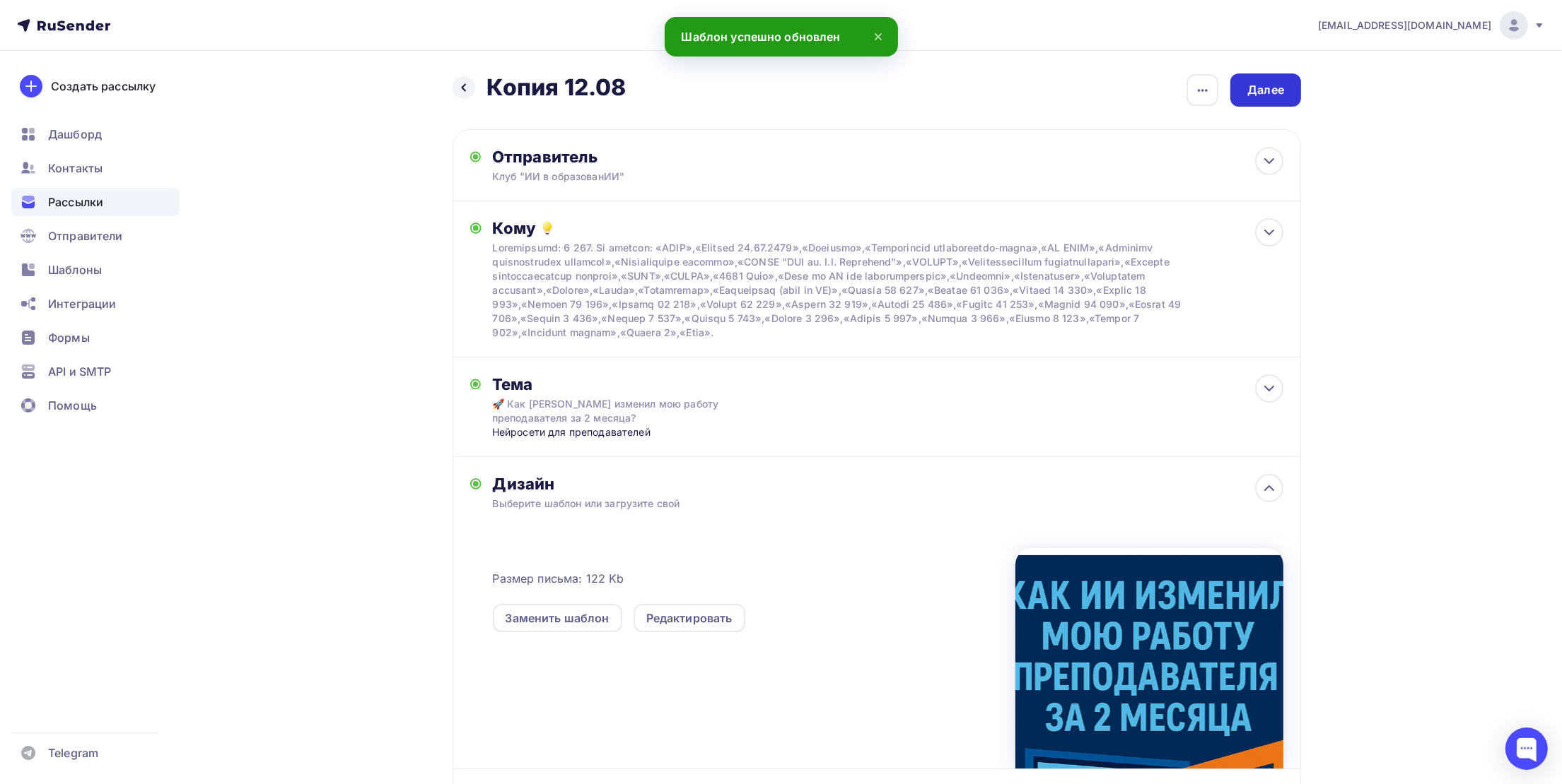
drag, startPoint x: 1280, startPoint y: 100, endPoint x: 1282, endPoint y: 93, distance: 7.3
click at [1282, 93] on div "Далее" at bounding box center [1265, 90] width 71 height 33
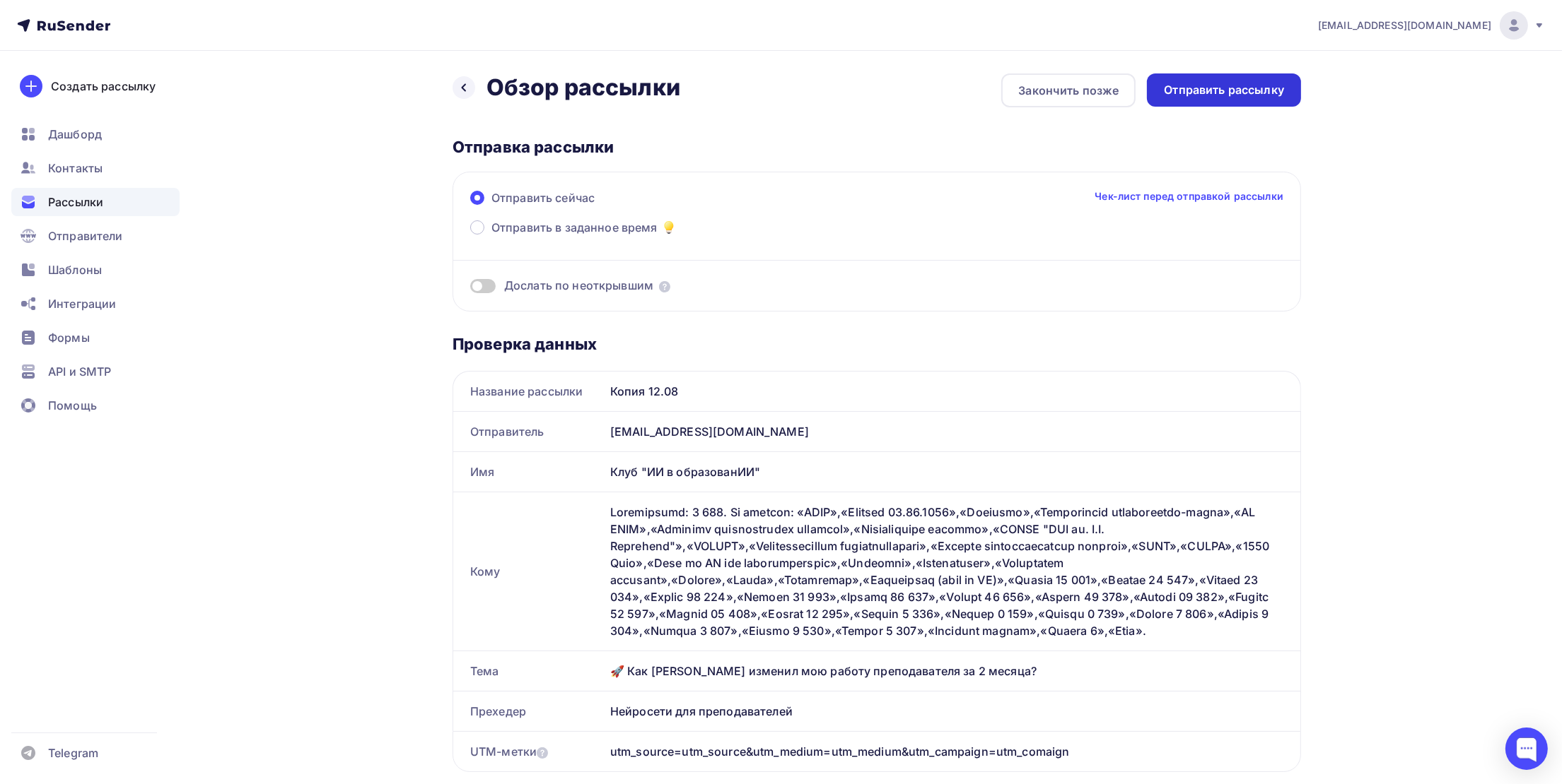
click at [1248, 87] on div "Отправить рассылку" at bounding box center [1224, 90] width 120 height 16
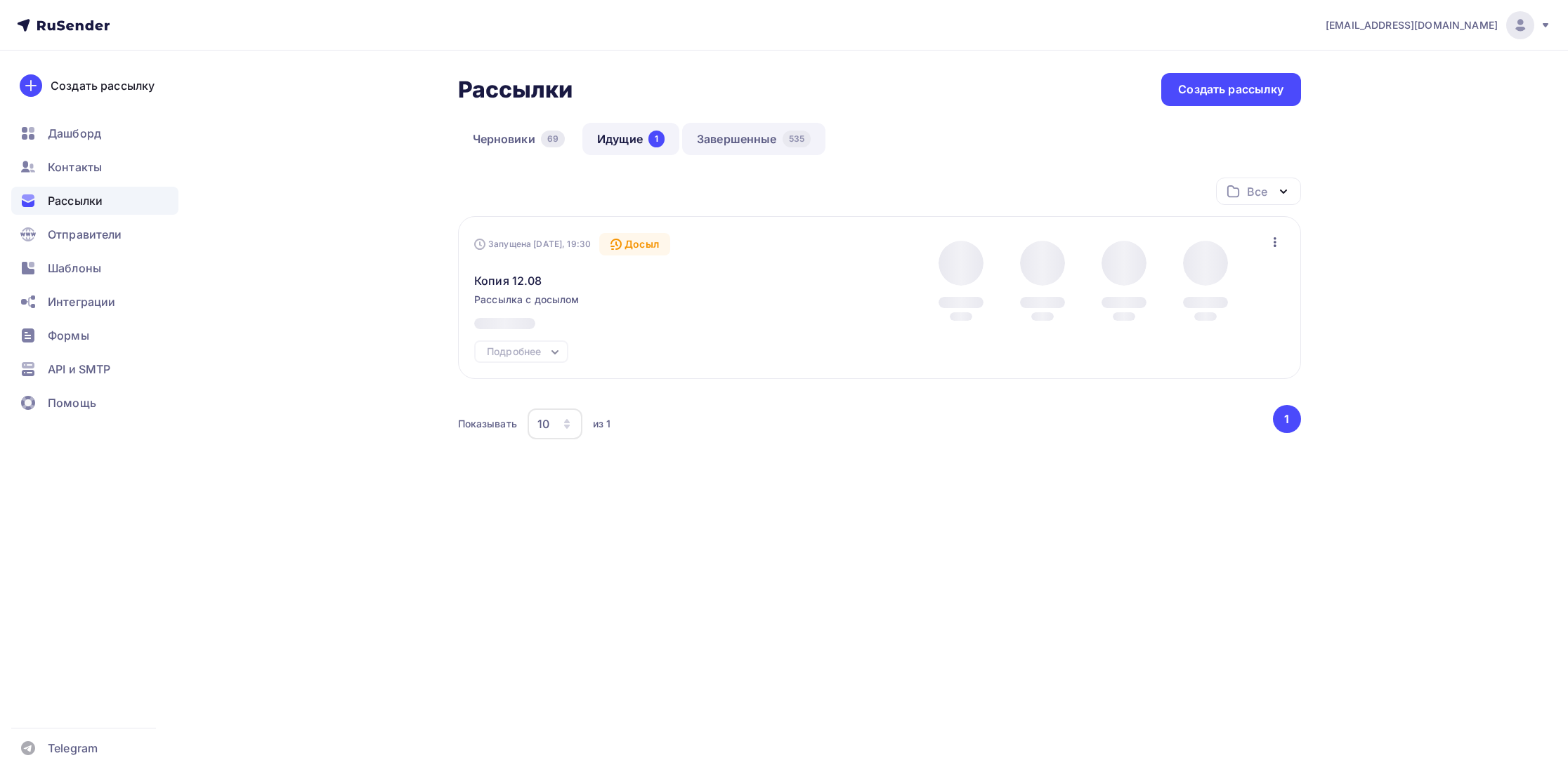
click at [740, 140] on link "Завершенные 535" at bounding box center [754, 139] width 144 height 32
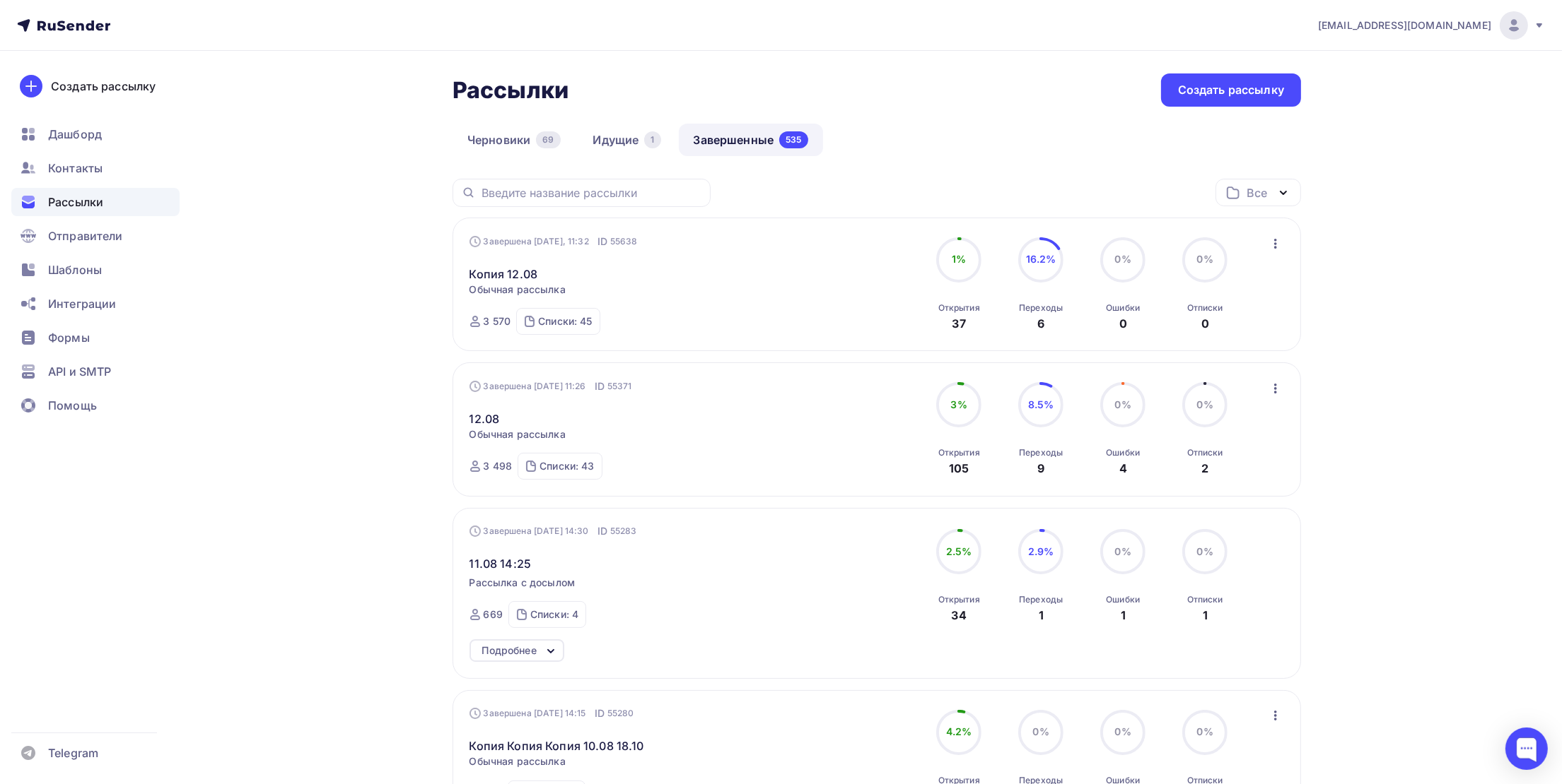
click at [1275, 243] on icon "button" at bounding box center [1275, 243] width 3 height 10
click at [1222, 338] on div "Копировать в новую" at bounding box center [1211, 337] width 145 height 17
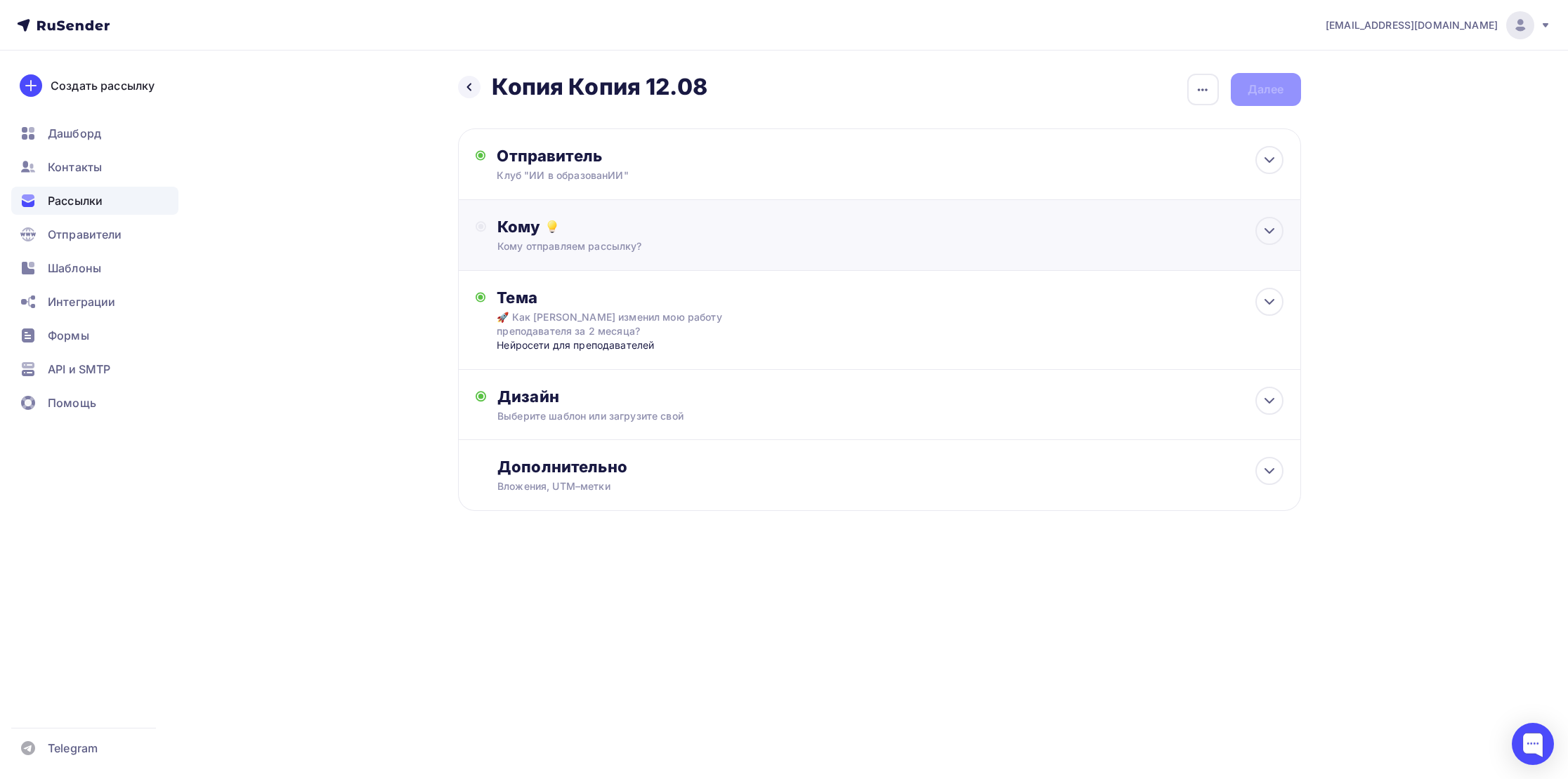
click at [570, 230] on div "Кому" at bounding box center [890, 226] width 786 height 20
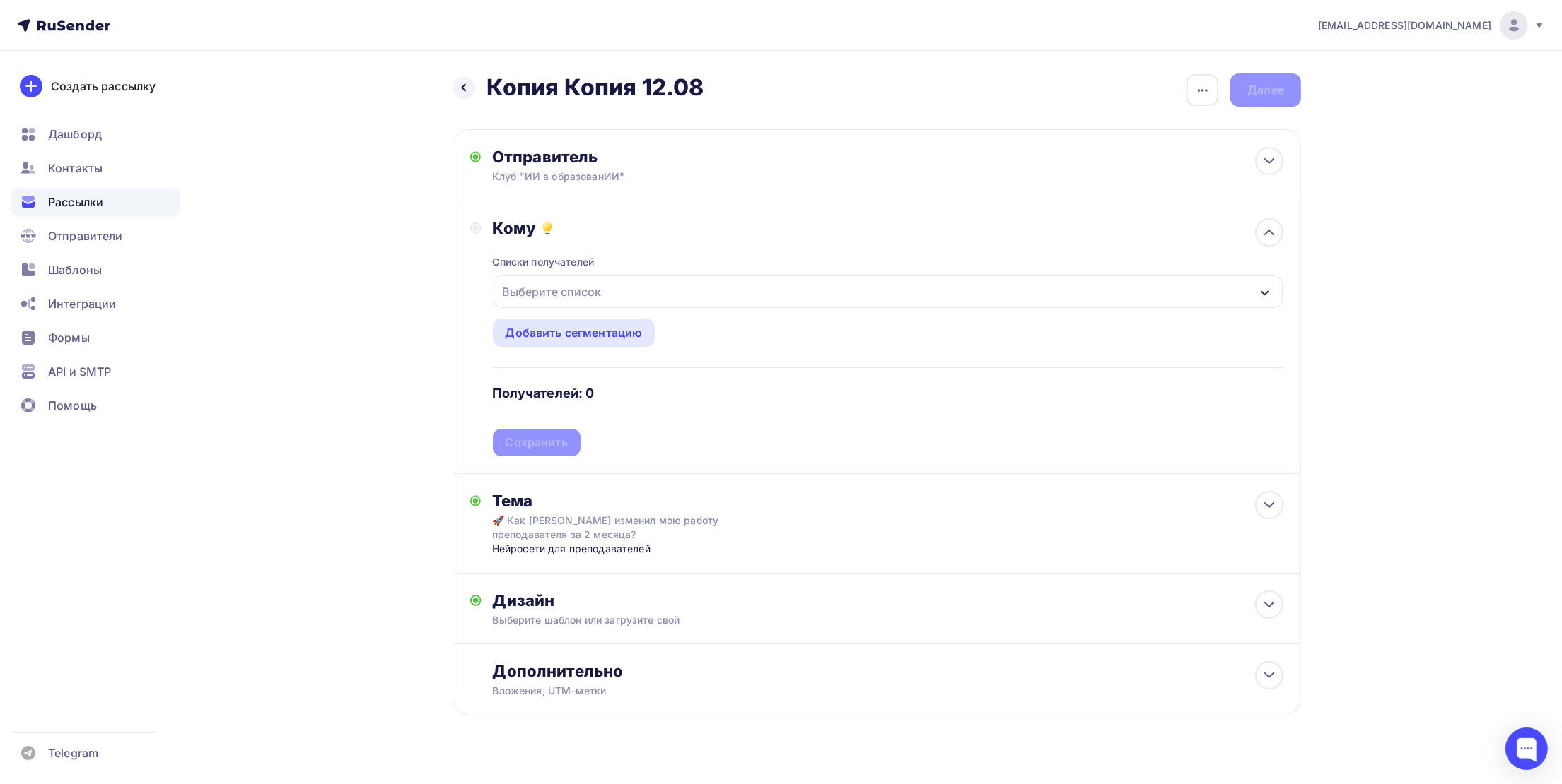
click at [548, 293] on div "Выберите список" at bounding box center [552, 291] width 110 height 25
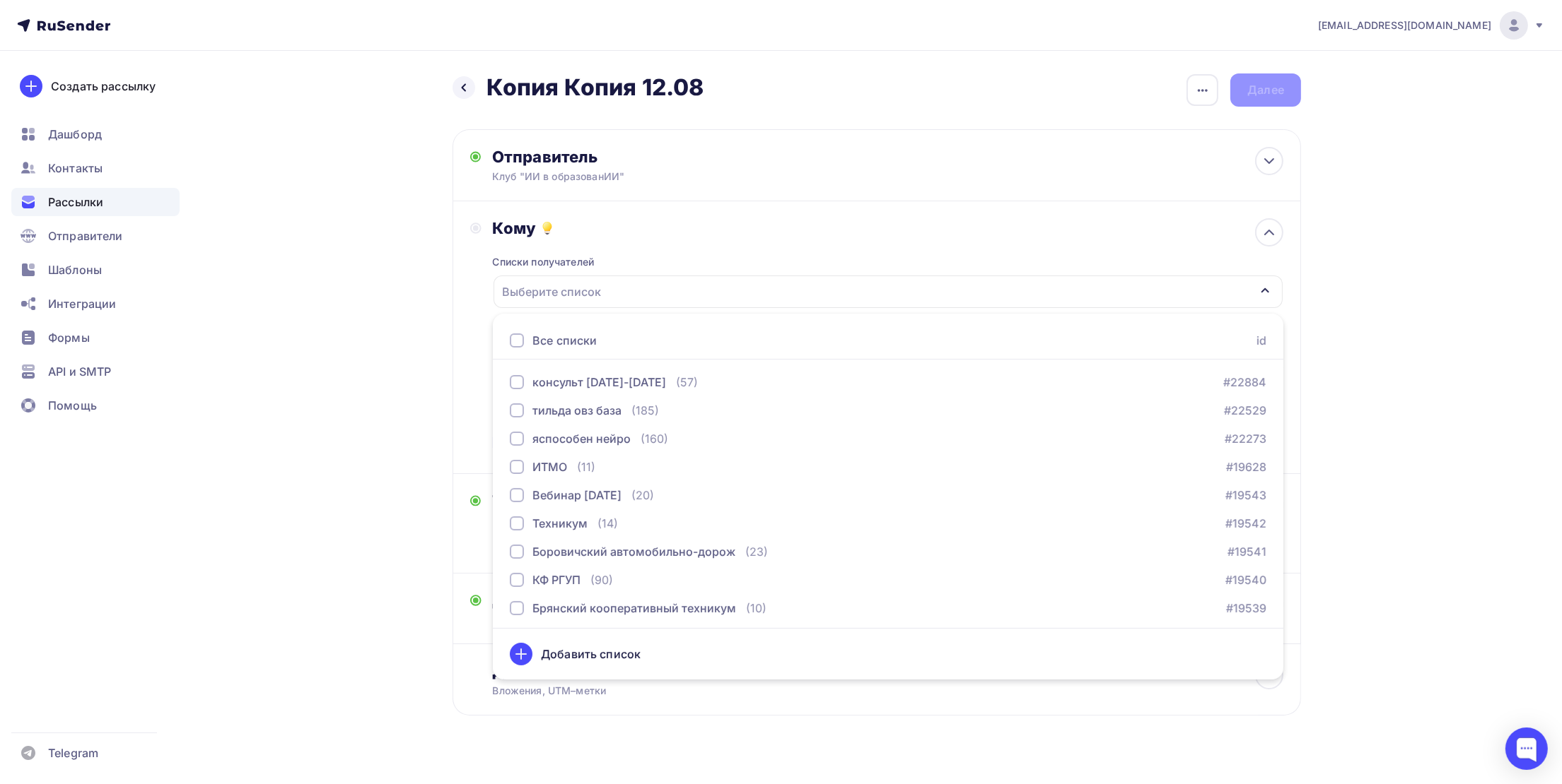
click at [516, 346] on div at bounding box center [517, 340] width 14 height 14
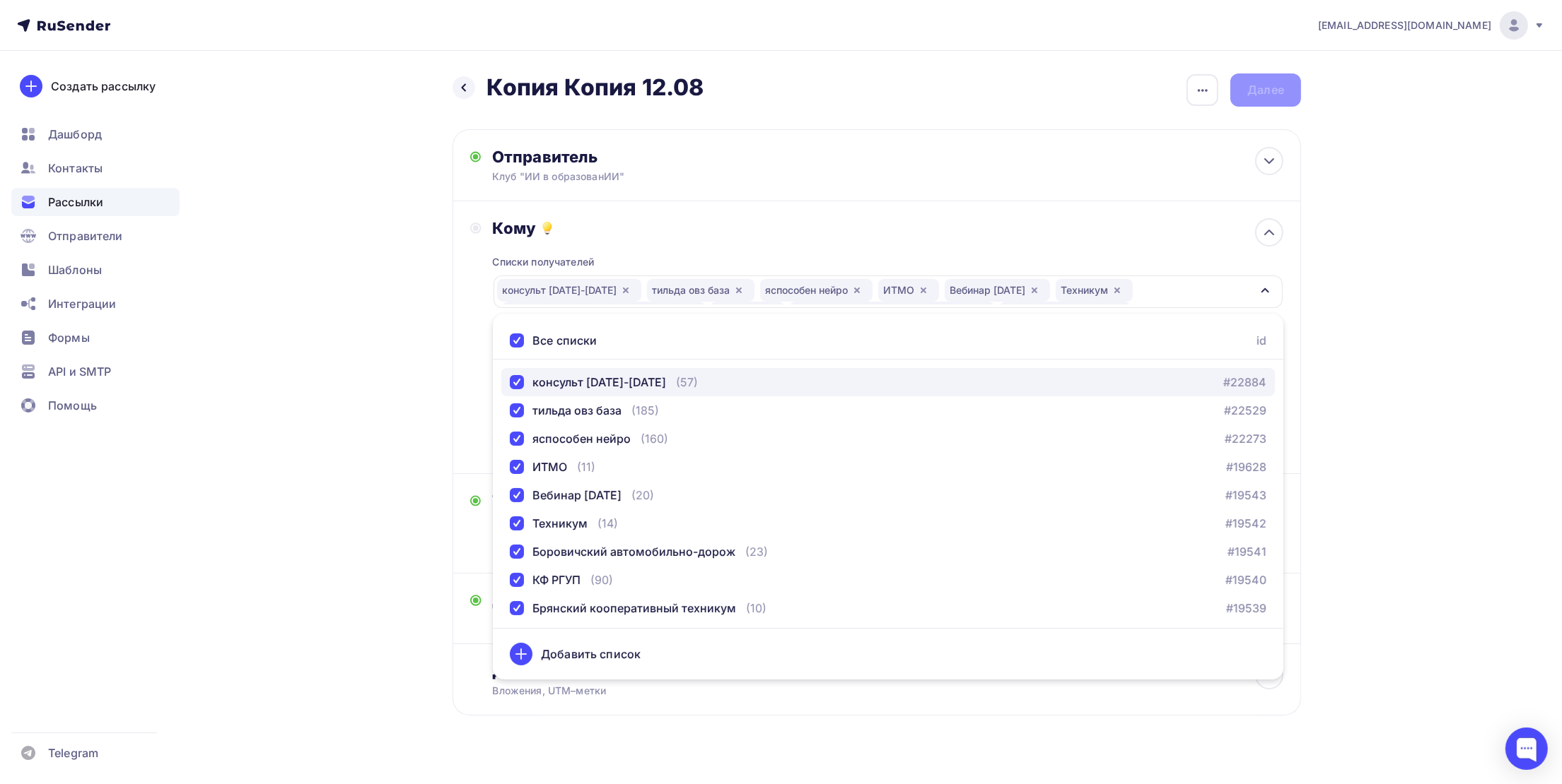
click at [524, 390] on div "консульт [DATE]-[DATE]" at bounding box center [588, 382] width 157 height 17
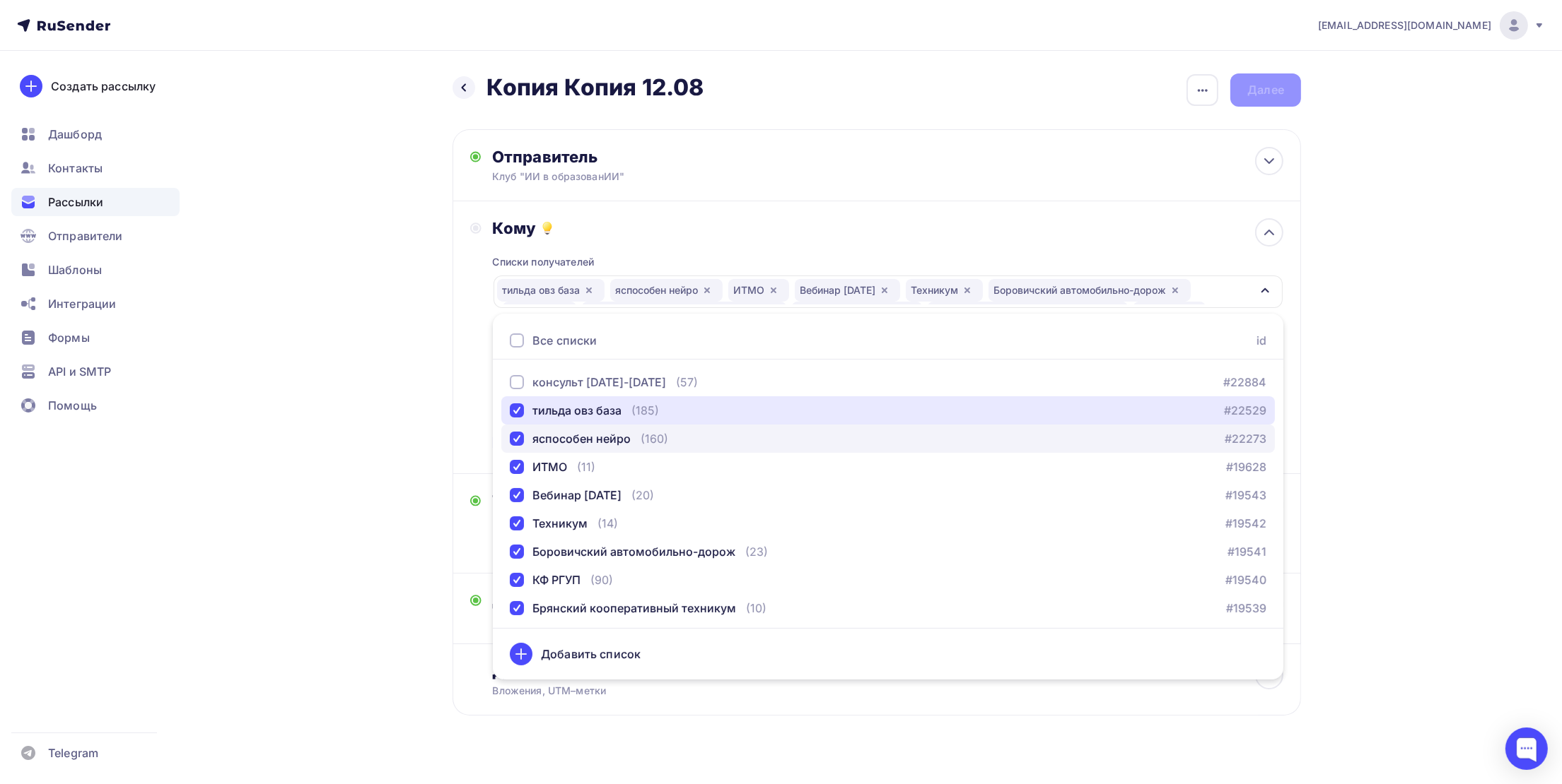
drag, startPoint x: 518, startPoint y: 413, endPoint x: 516, endPoint y: 428, distance: 15.1
click at [518, 416] on div "button" at bounding box center [517, 410] width 14 height 14
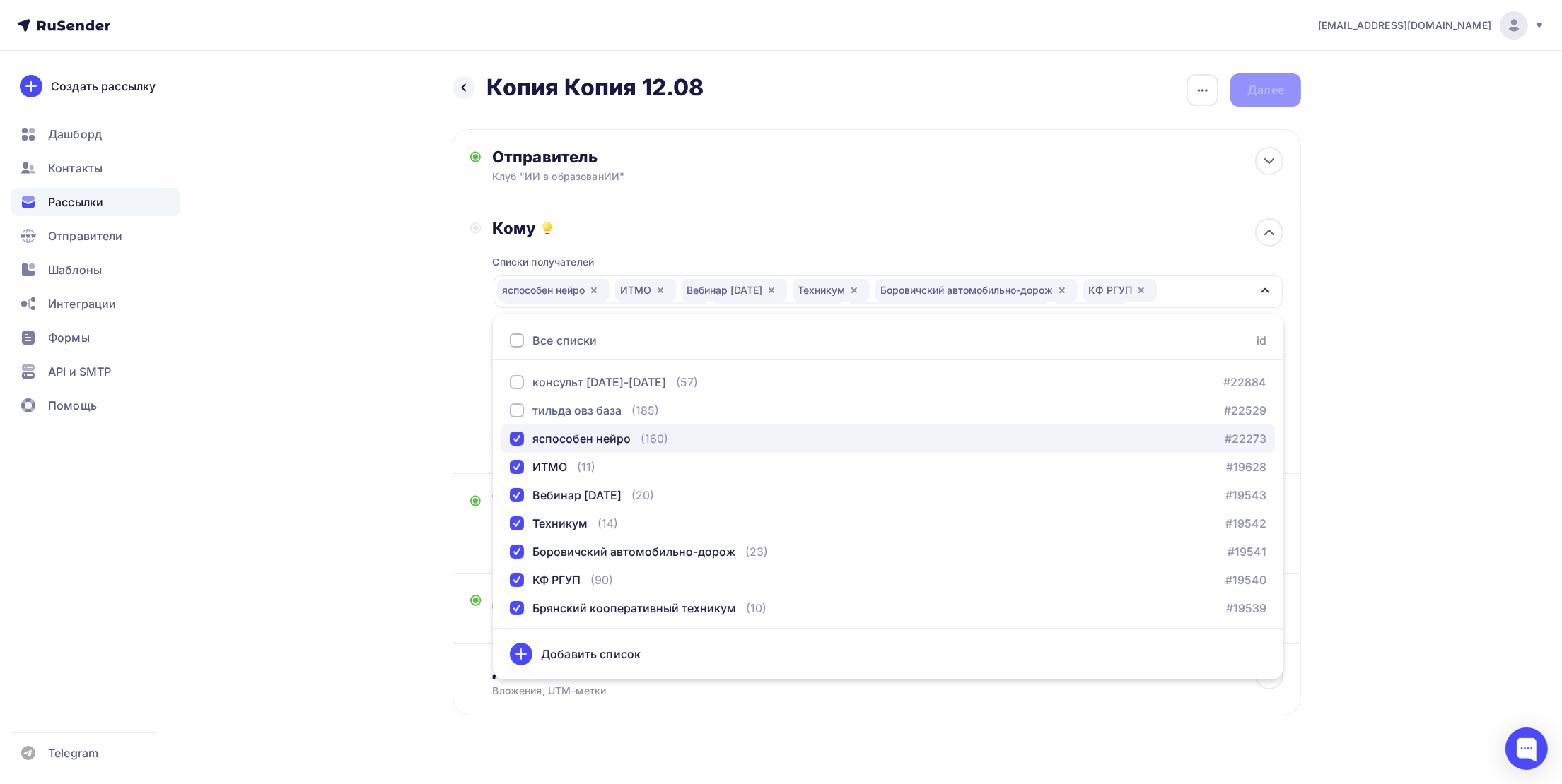
click at [515, 433] on div "button" at bounding box center [517, 438] width 14 height 14
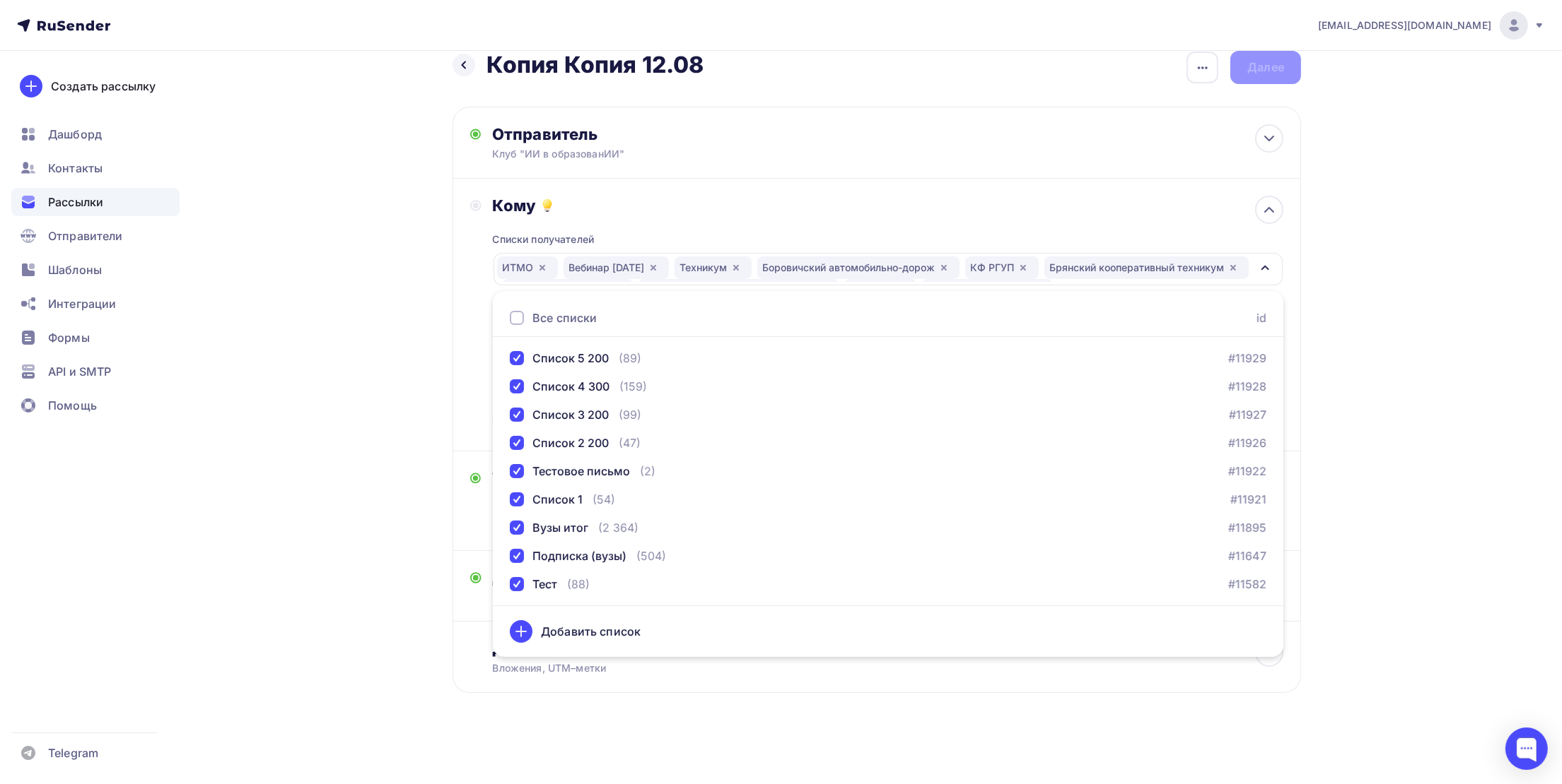
scroll to position [24, 0]
click at [559, 523] on div "Вузы итог" at bounding box center [559, 528] width 55 height 17
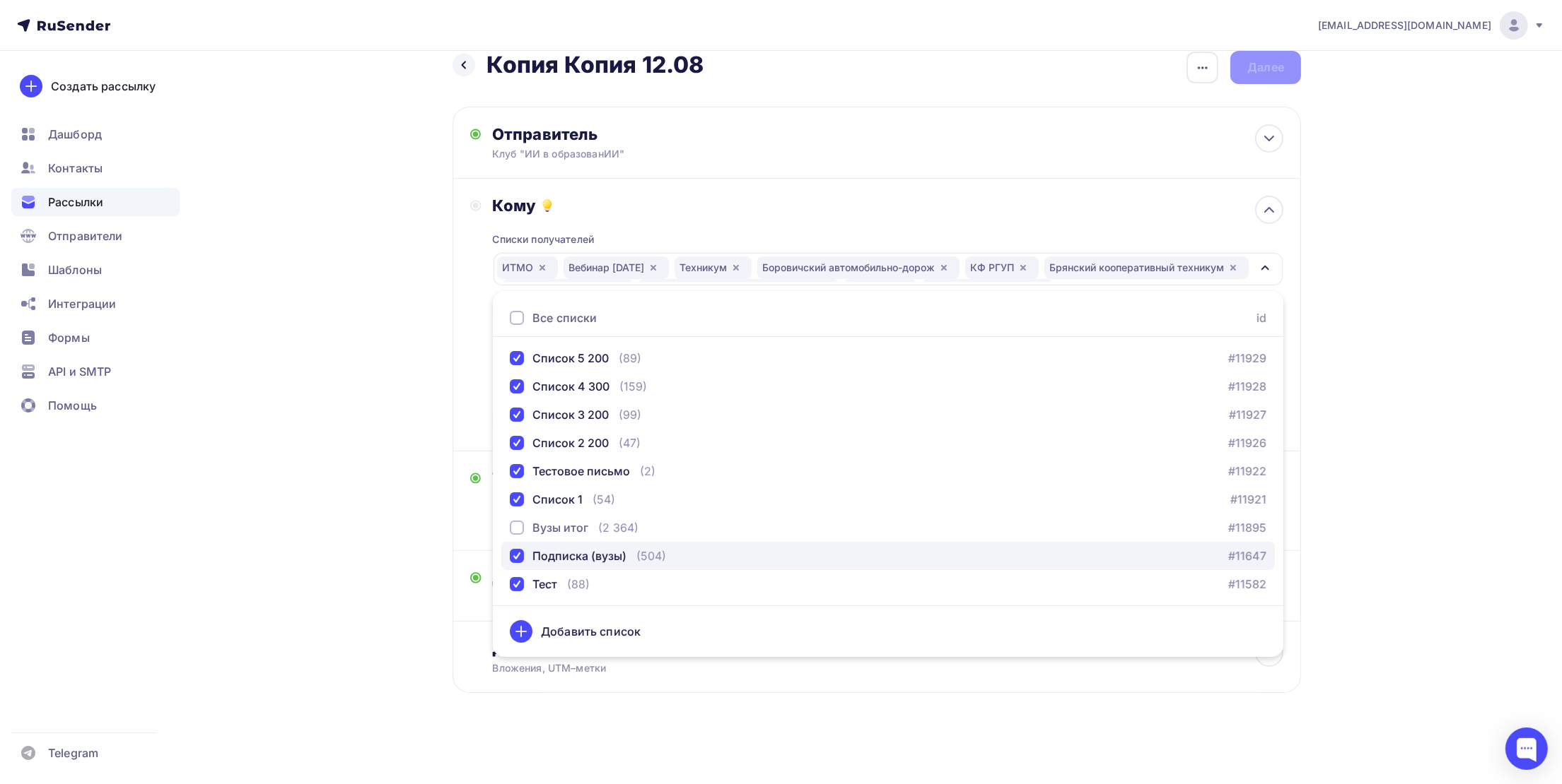
click at [559, 553] on div "Подписка (вузы)" at bounding box center [579, 556] width 94 height 17
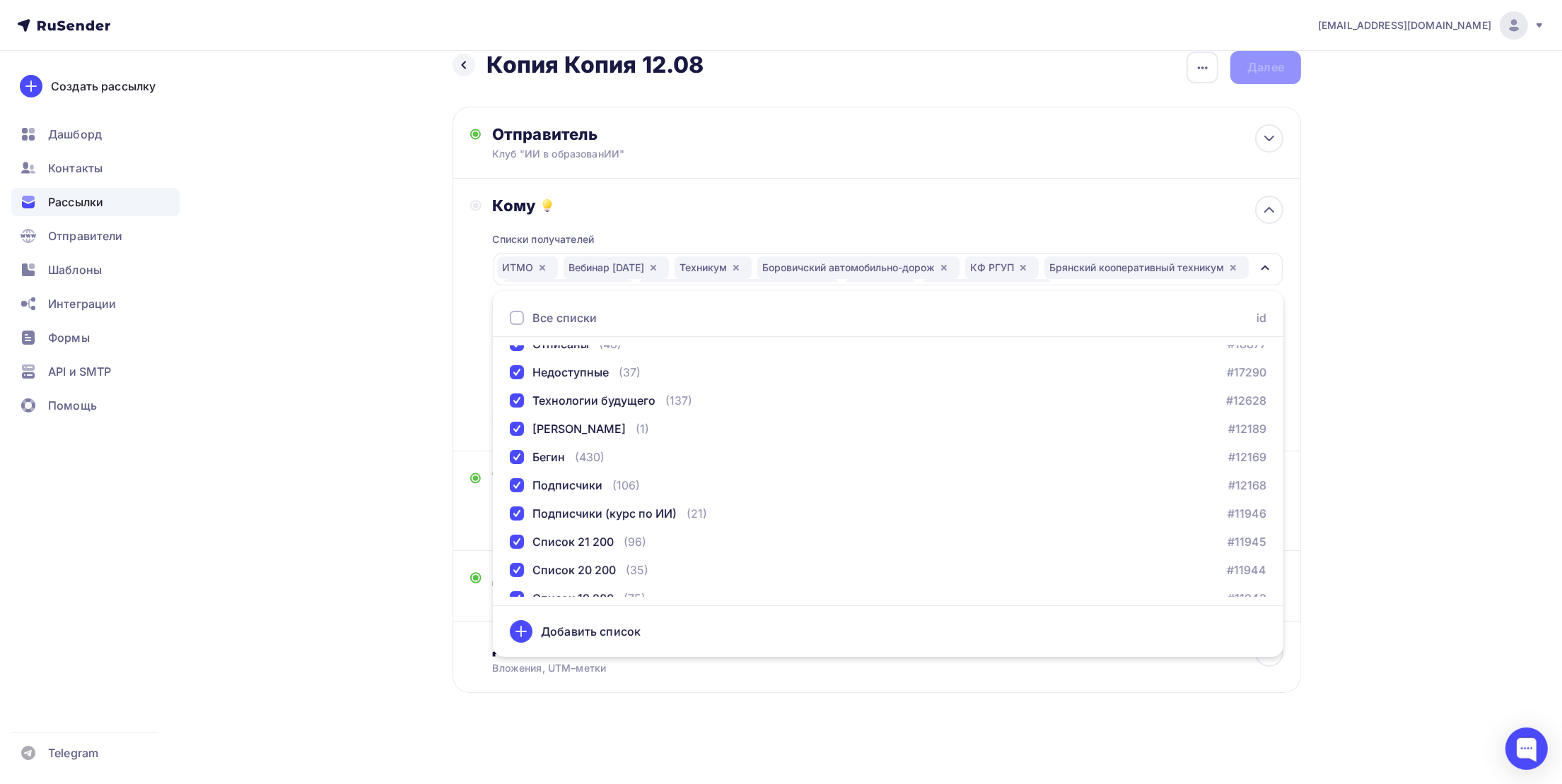
scroll to position [419, 0]
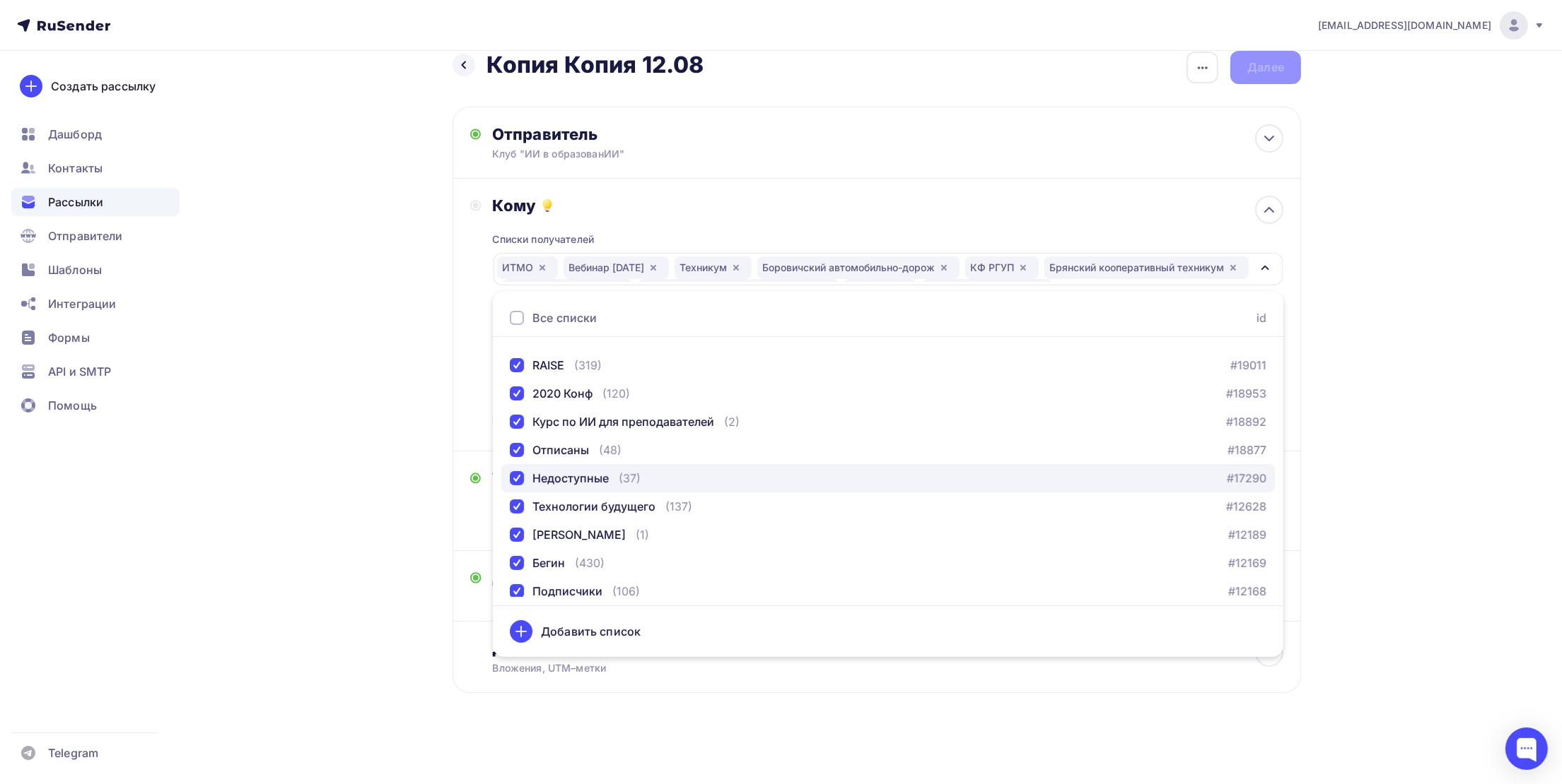
drag, startPoint x: 591, startPoint y: 471, endPoint x: 586, endPoint y: 463, distance: 9.4
click at [591, 470] on div "Недоступные" at bounding box center [570, 479] width 76 height 17
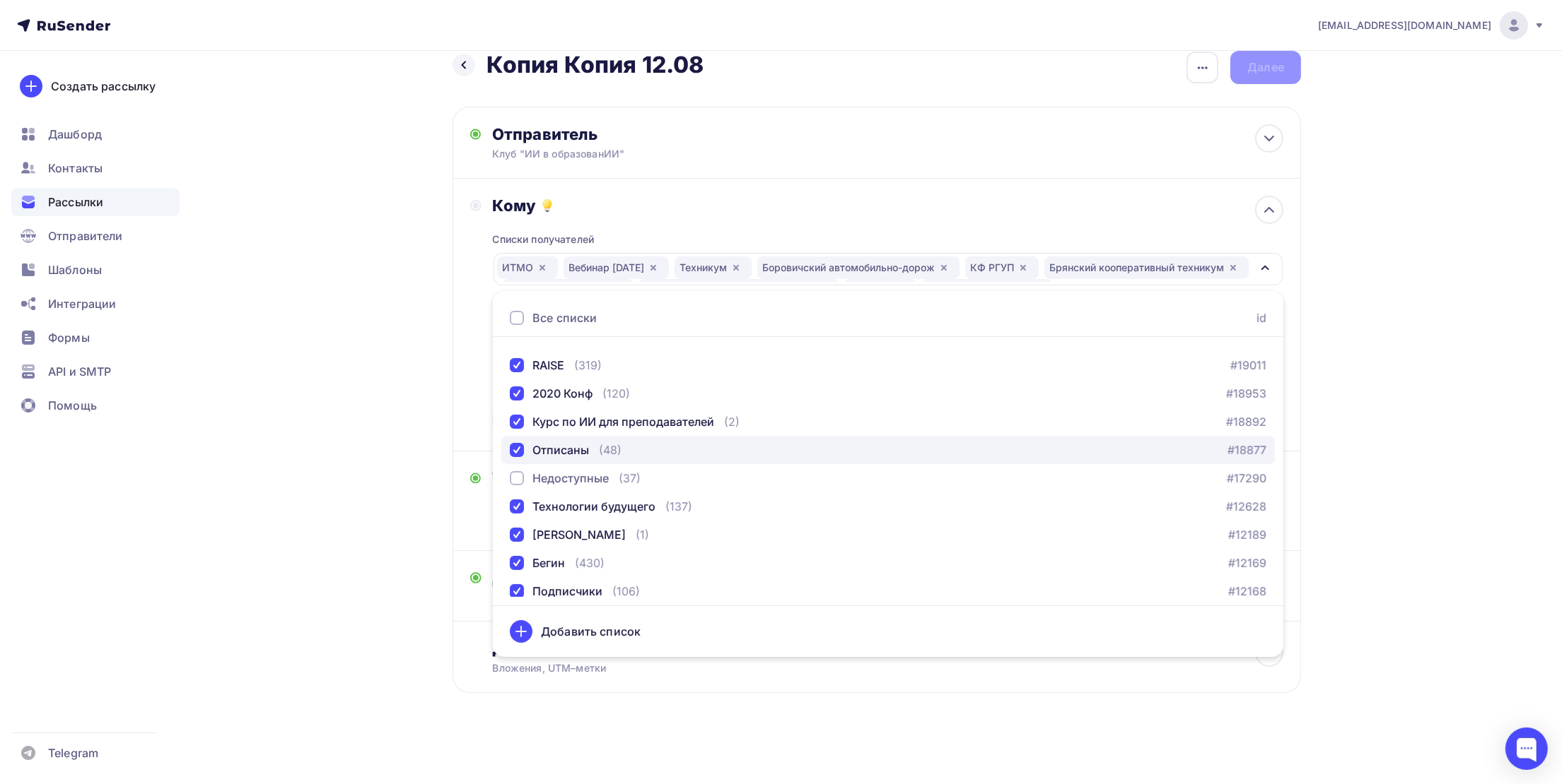
click at [580, 454] on div "Отписаны" at bounding box center [560, 450] width 56 height 17
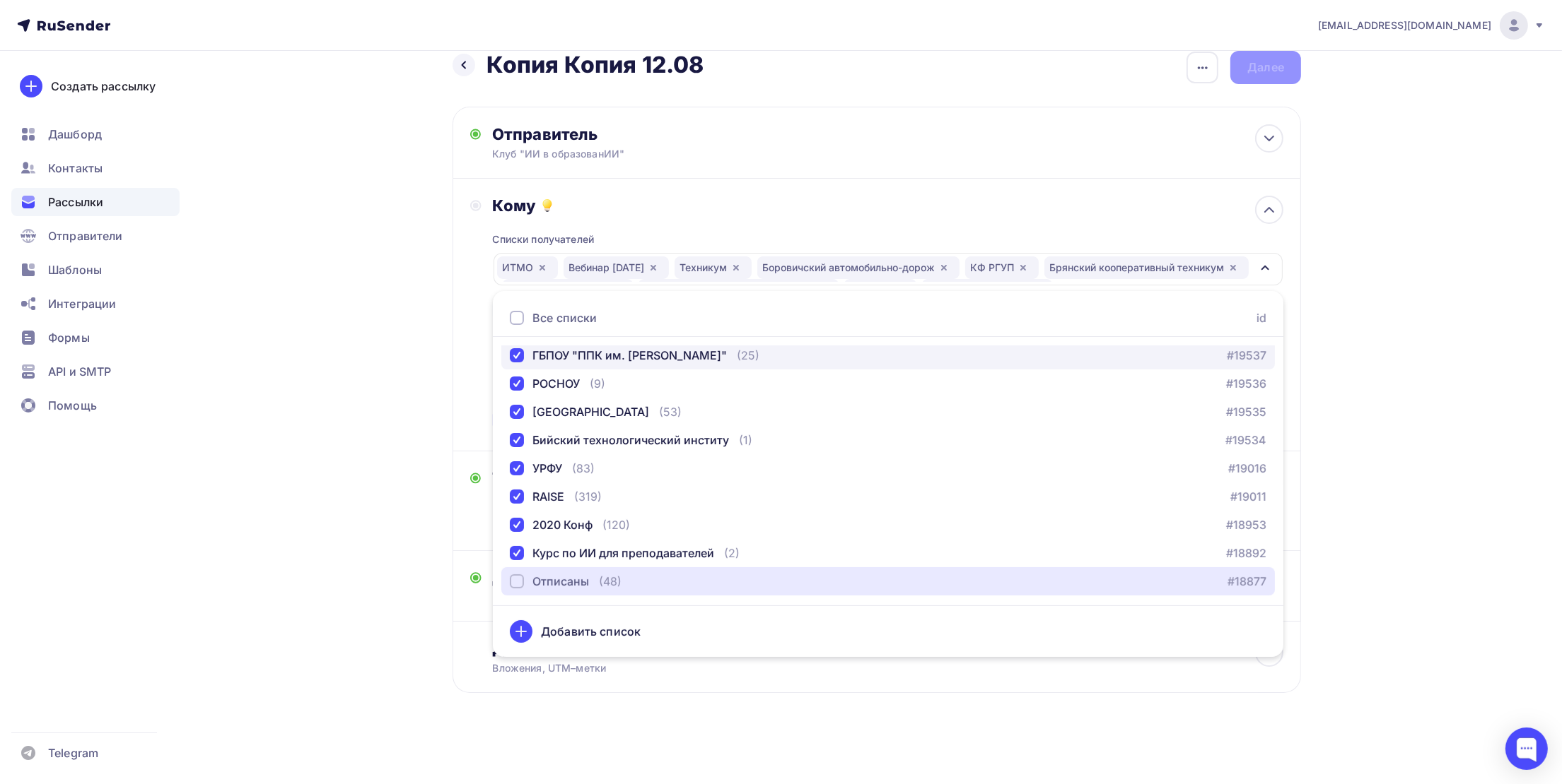
scroll to position [207, 0]
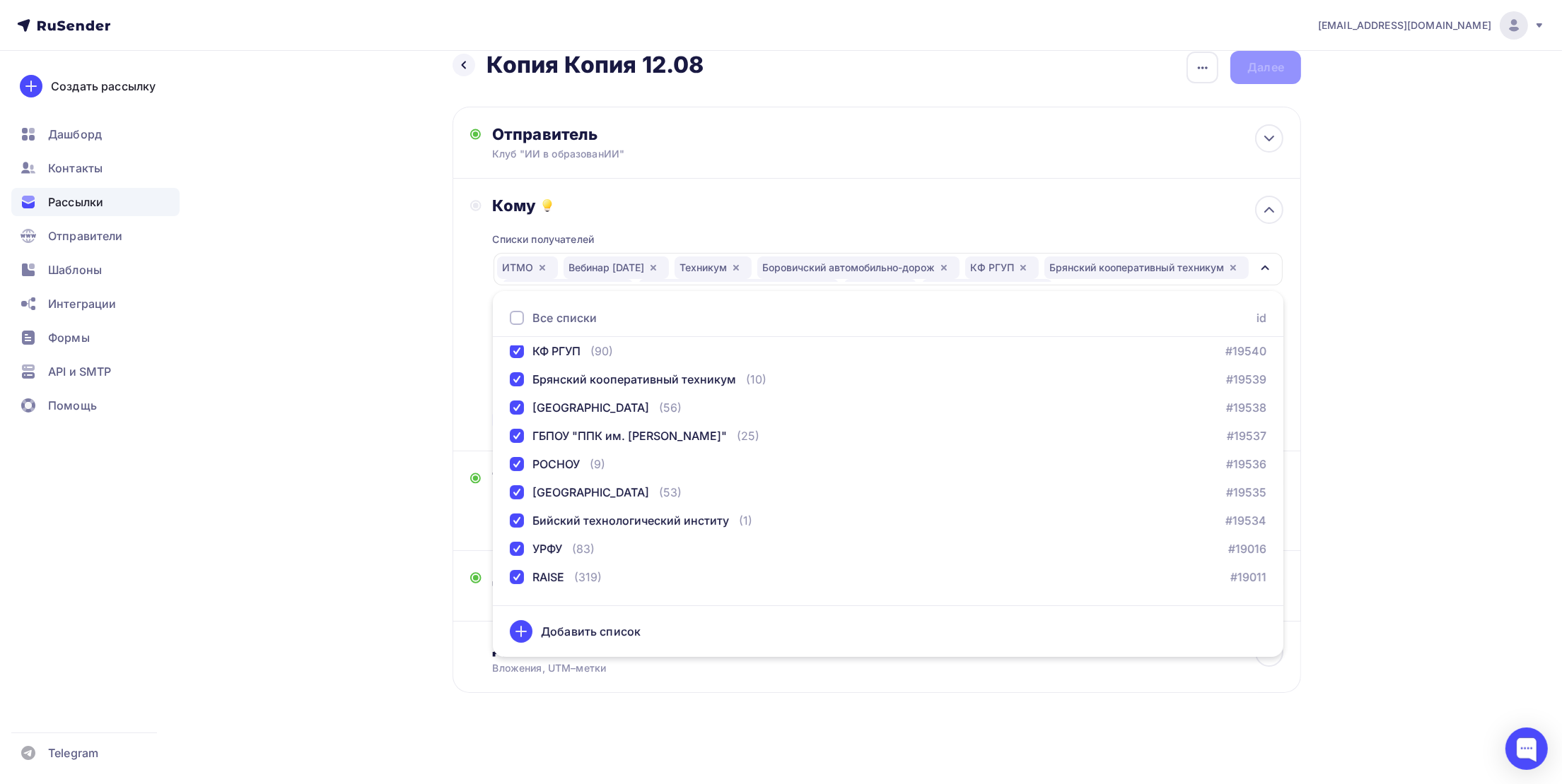
click at [1453, 244] on div "[EMAIL_ADDRESS][DOMAIN_NAME] Аккаунт Тарифы Выйти Создать рассылку [GEOGRAPHIC_…" at bounding box center [781, 381] width 1562 height 807
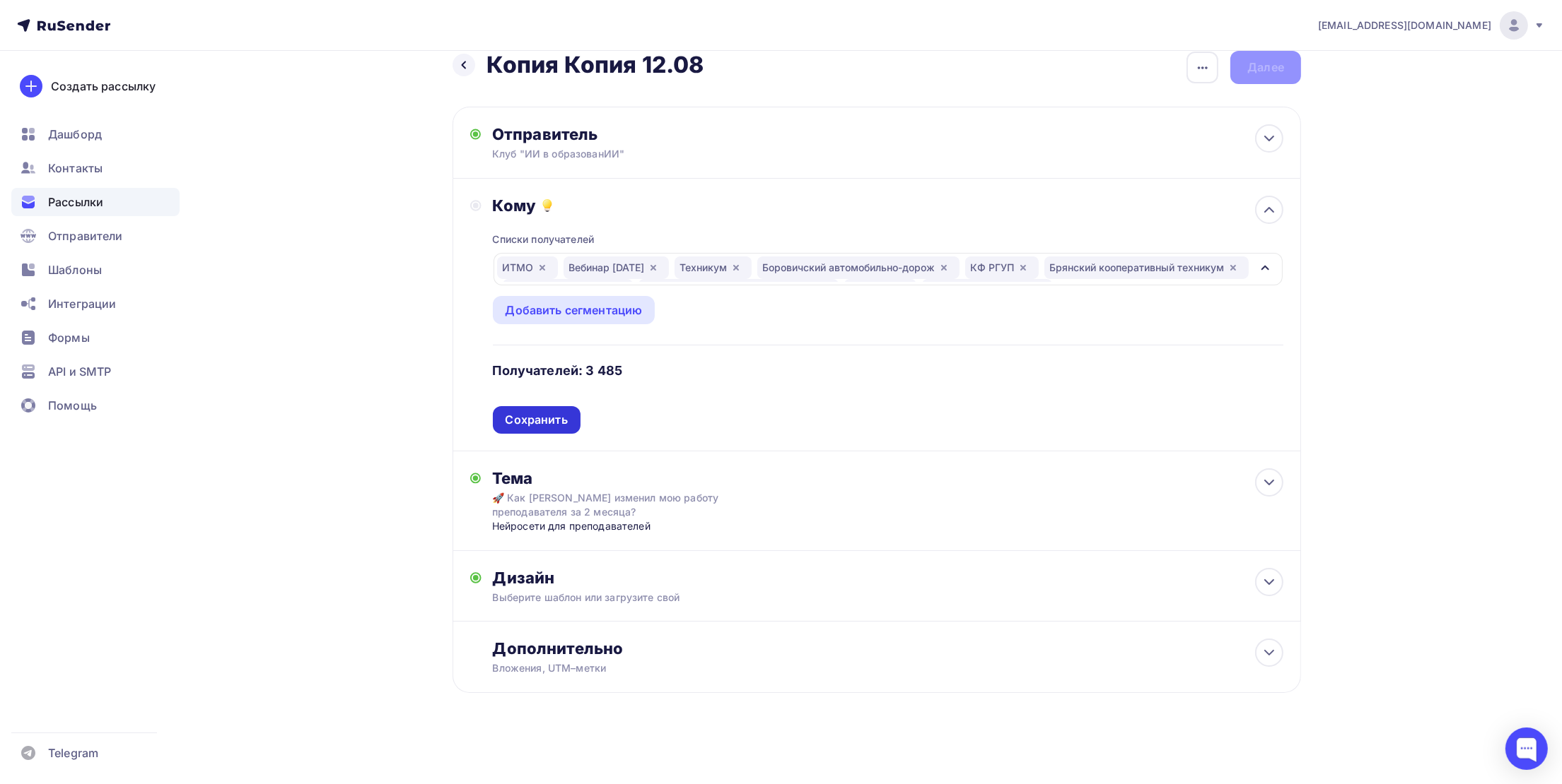
click at [541, 418] on div "Сохранить" at bounding box center [537, 419] width 62 height 16
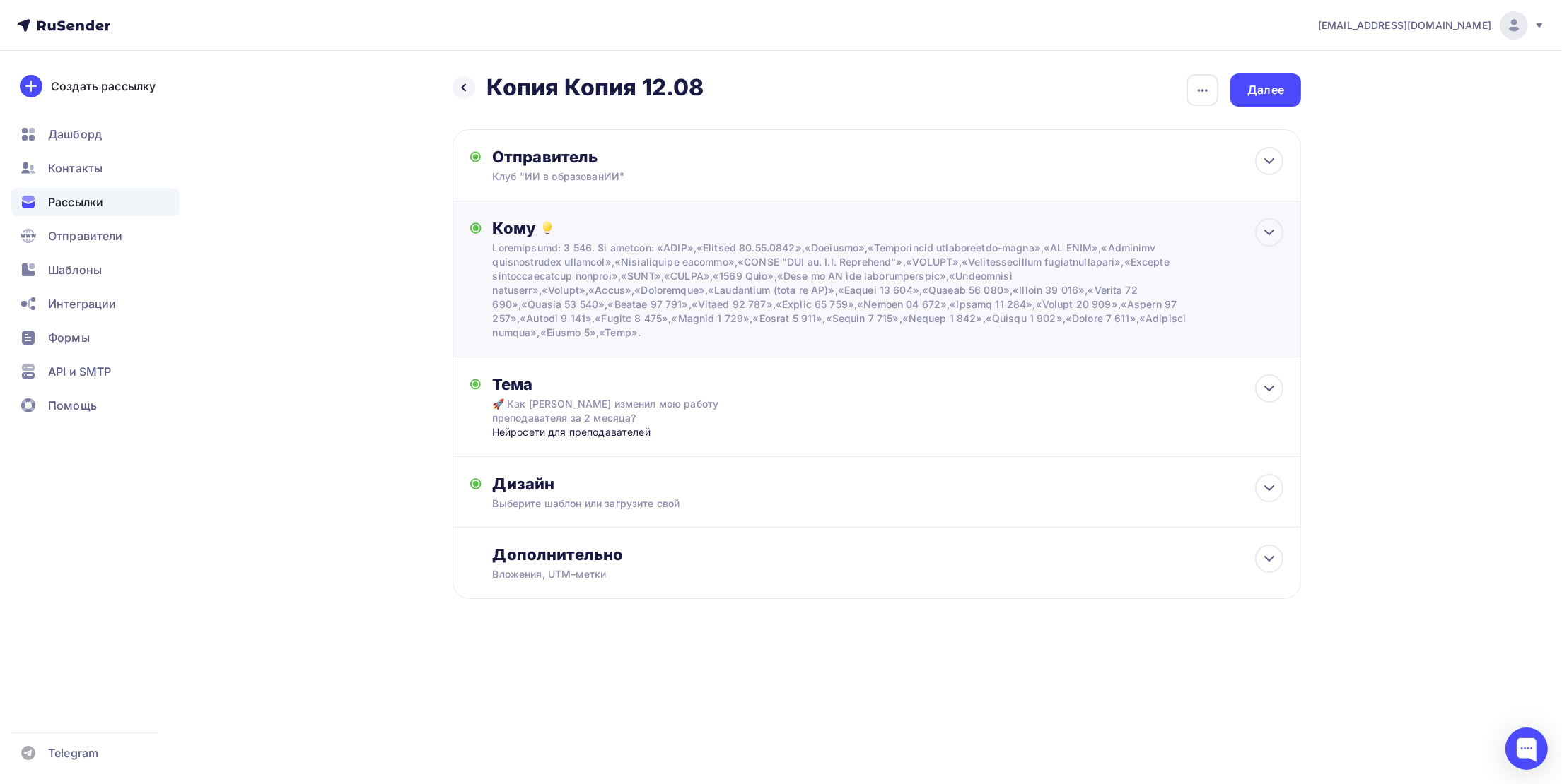
scroll to position [0, 0]
click at [1274, 96] on div "Далее" at bounding box center [1274, 90] width 36 height 16
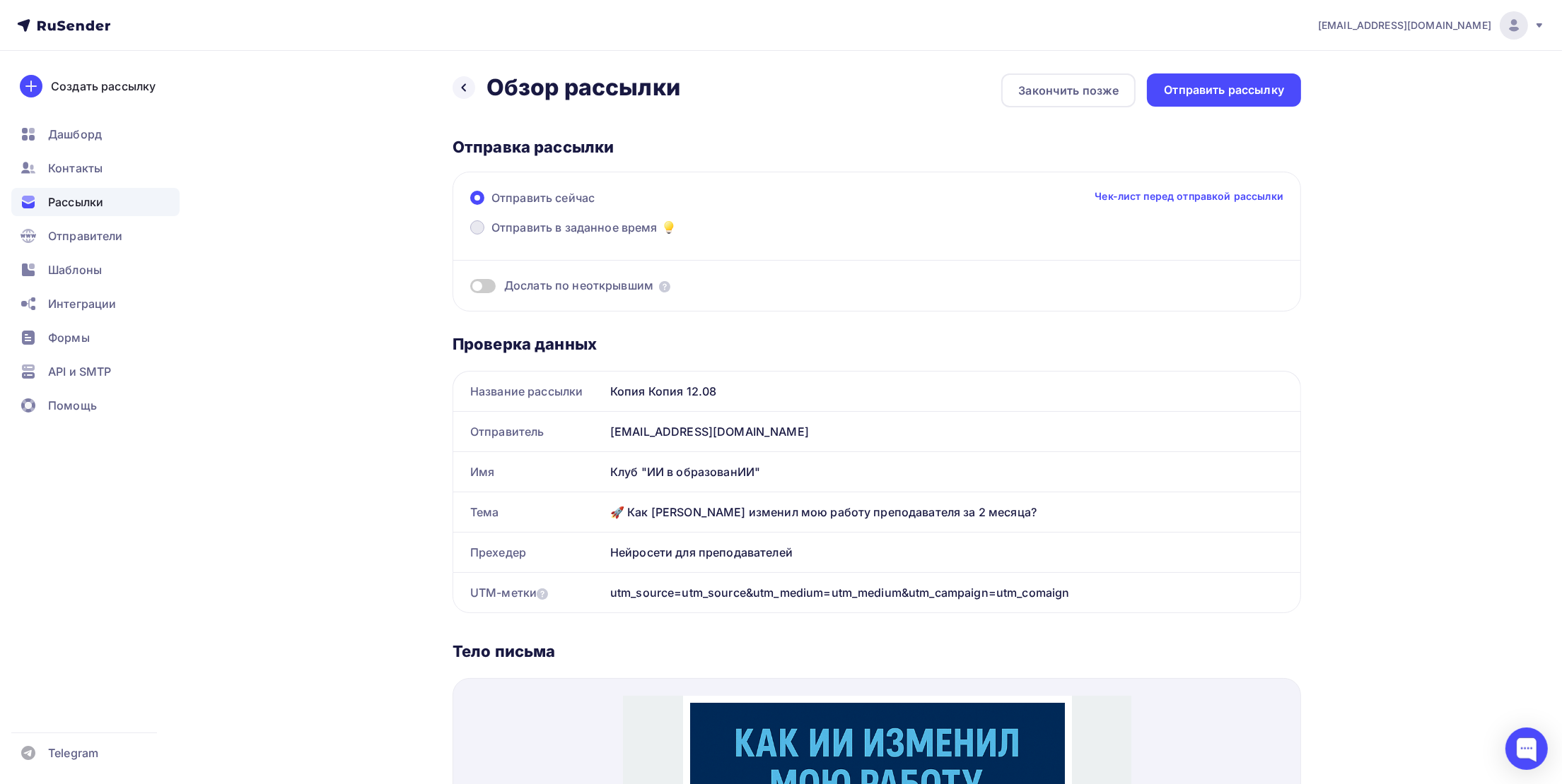
click at [593, 229] on span "Отправить в заданное время" at bounding box center [574, 227] width 166 height 17
click at [491, 236] on input "Отправить в заданное время" at bounding box center [491, 236] width 0 height 0
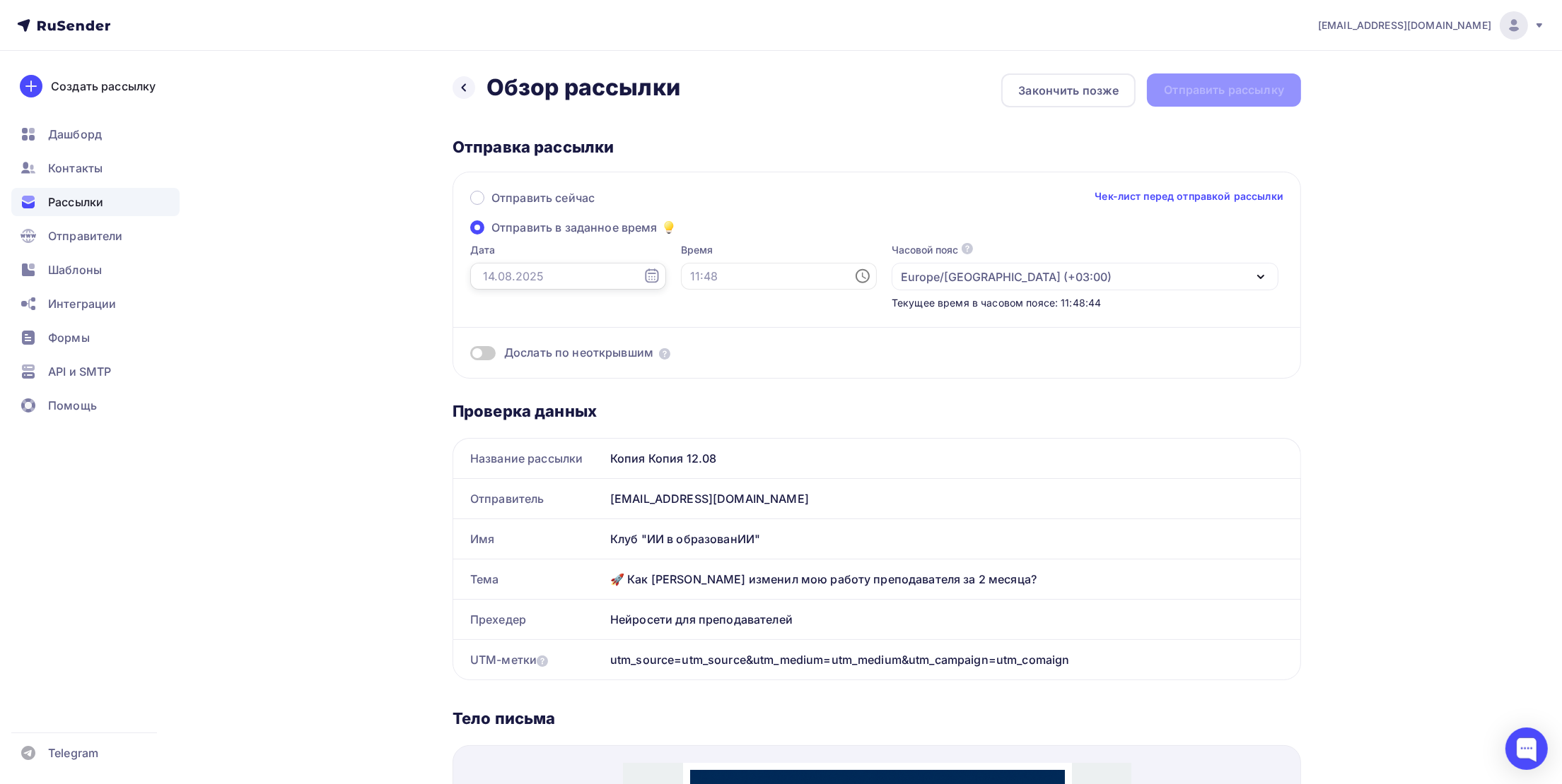
click at [515, 275] on input "text" at bounding box center [569, 276] width 196 height 27
click at [508, 418] on div "19" at bounding box center [513, 420] width 23 height 13
click at [528, 274] on input "[DATE]" at bounding box center [569, 276] width 196 height 27
click at [553, 398] on div "14" at bounding box center [559, 397] width 23 height 13
type input "[DATE]"
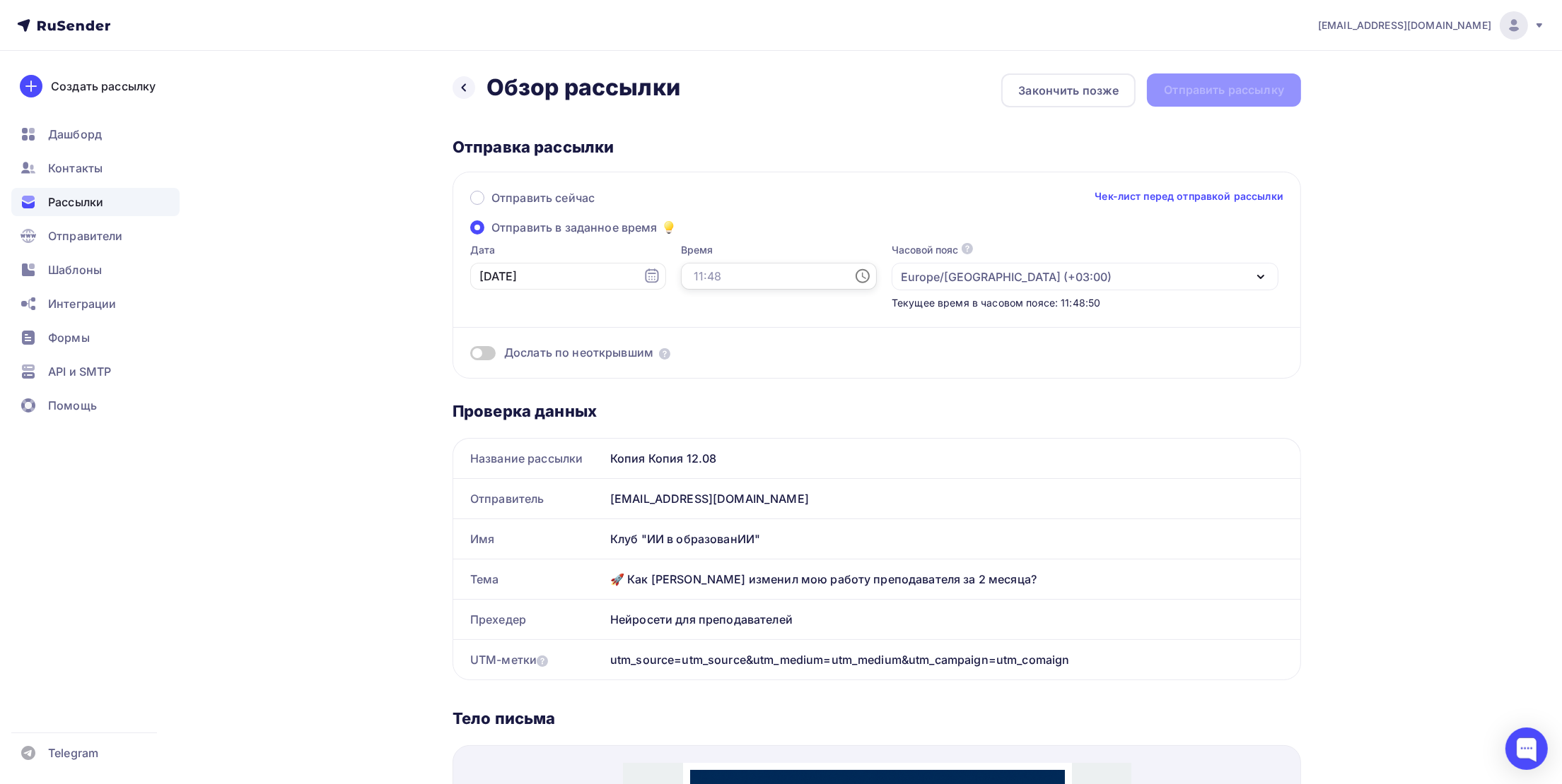
click at [691, 273] on input "text" at bounding box center [779, 276] width 196 height 27
click at [702, 408] on li "19" at bounding box center [703, 414] width 78 height 23
click at [784, 344] on li "30" at bounding box center [783, 345] width 78 height 23
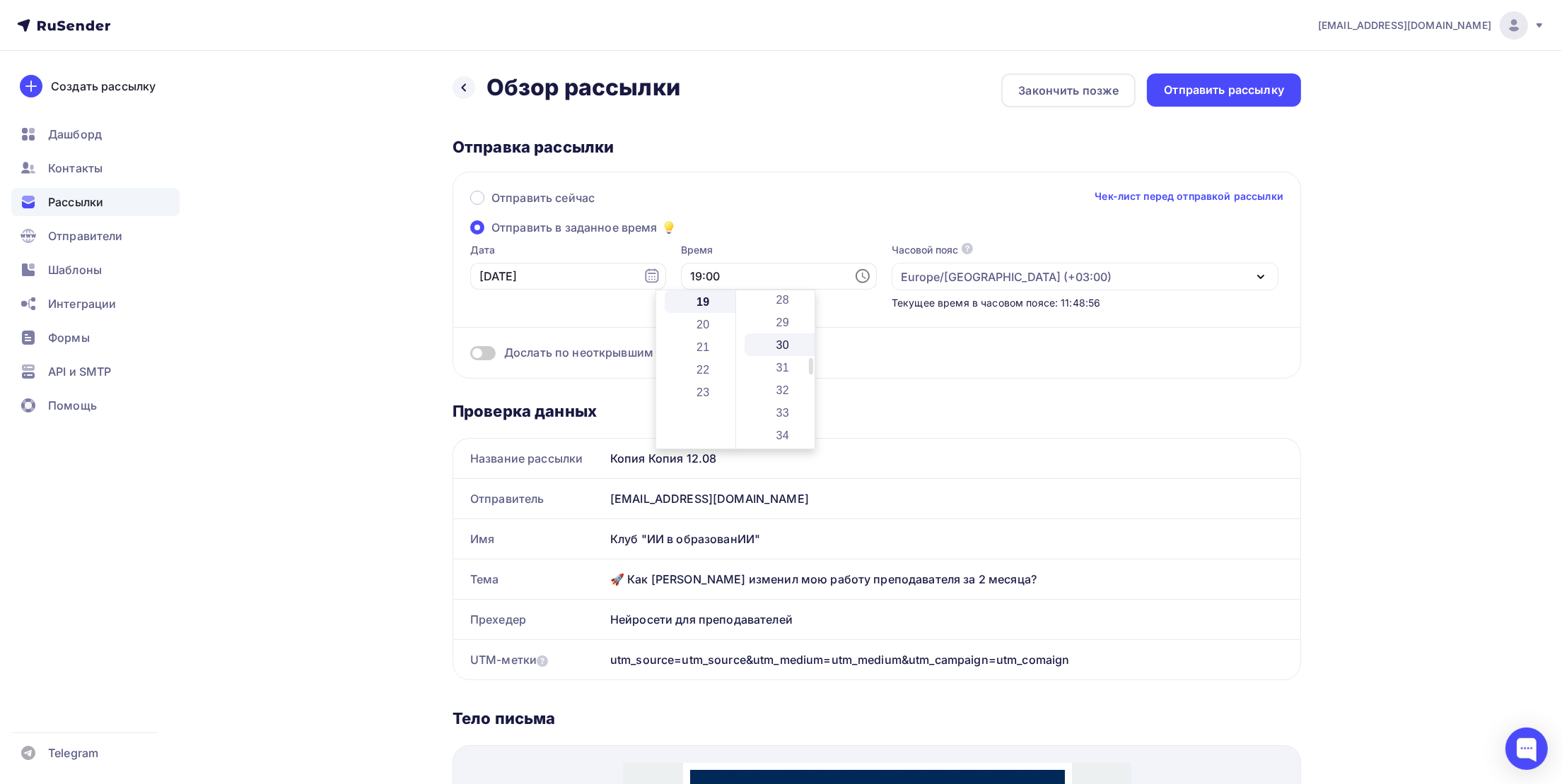
type input "19:30"
click at [993, 349] on div "Дослать по неоткрывшим" at bounding box center [877, 352] width 813 height 16
click at [482, 356] on span at bounding box center [483, 353] width 25 height 14
click at [471, 356] on input "checkbox" at bounding box center [471, 356] width 0 height 0
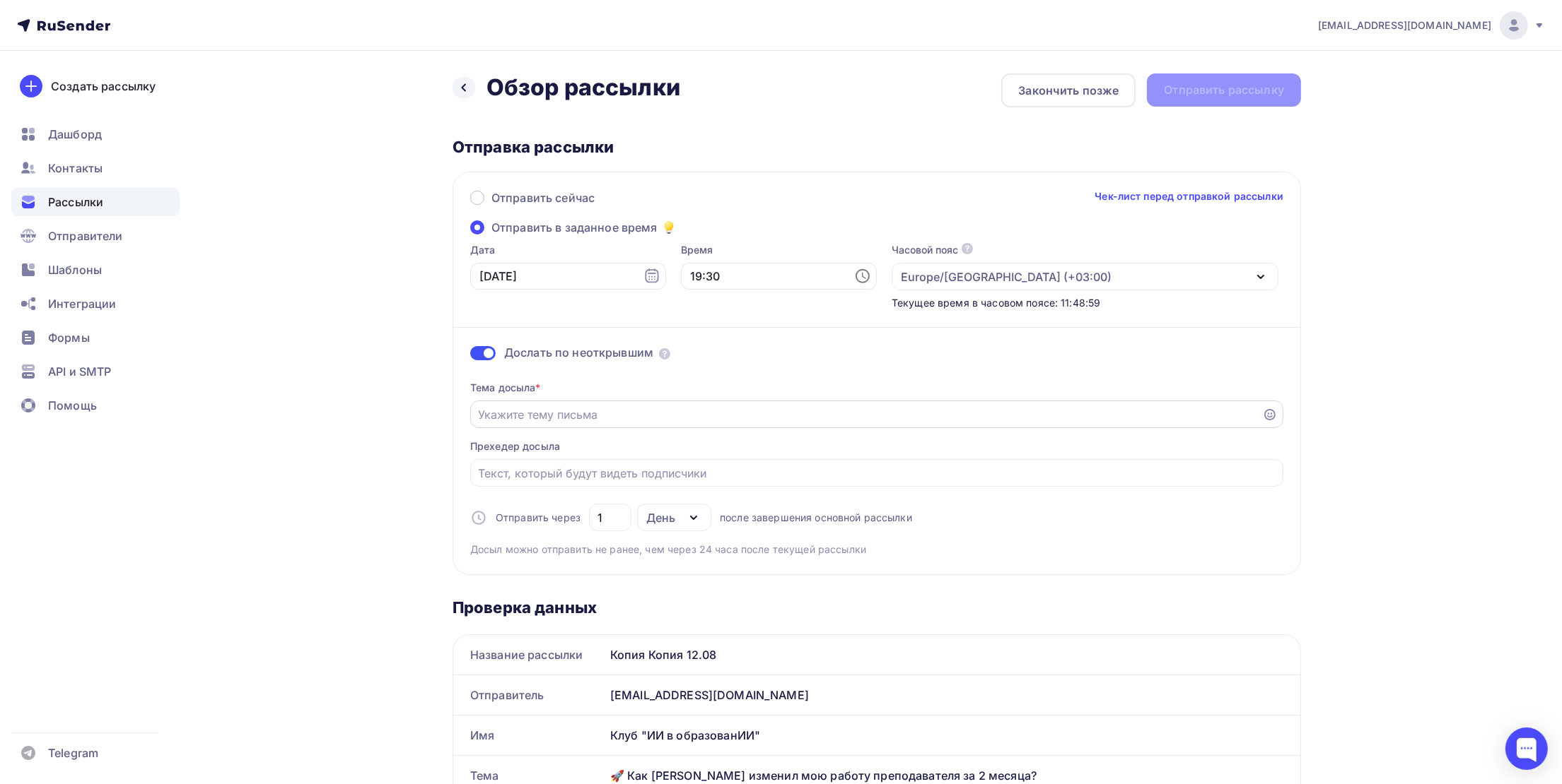
drag, startPoint x: 549, startPoint y: 422, endPoint x: 582, endPoint y: 409, distance: 35.5
click at [574, 412] on div at bounding box center [877, 414] width 813 height 27
click at [591, 408] on input "Отправить в заданное время" at bounding box center [867, 415] width 775 height 17
type input "Вы пропустили письмо!"
click at [549, 467] on input "Отправить в заданное время" at bounding box center [877, 473] width 797 height 17
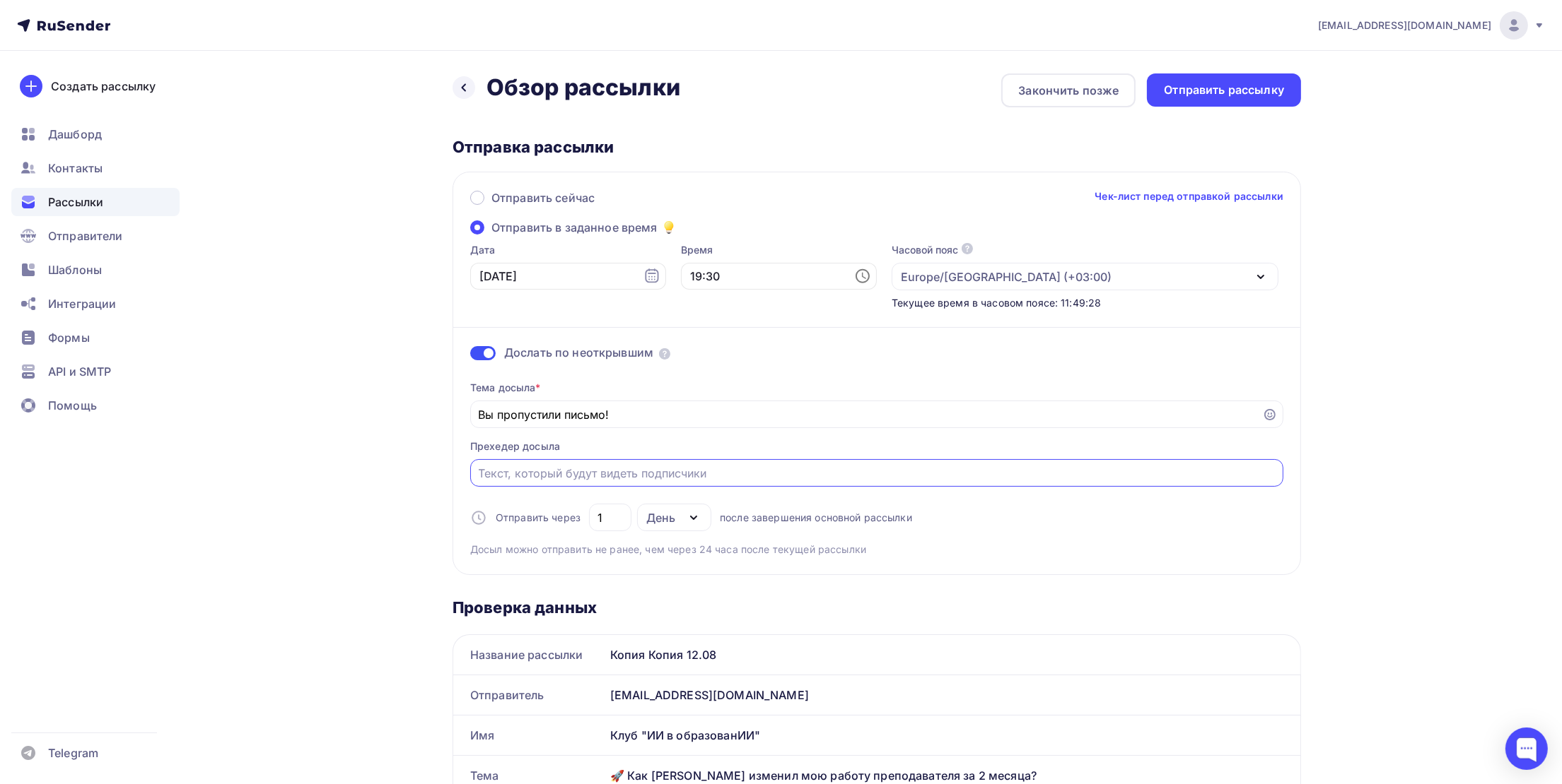
paste input "Как [PERSON_NAME] изменил мою работу"
type input "Как [PERSON_NAME] изменил мою работу"
click at [1215, 87] on div "Отправить рассылку" at bounding box center [1224, 90] width 120 height 16
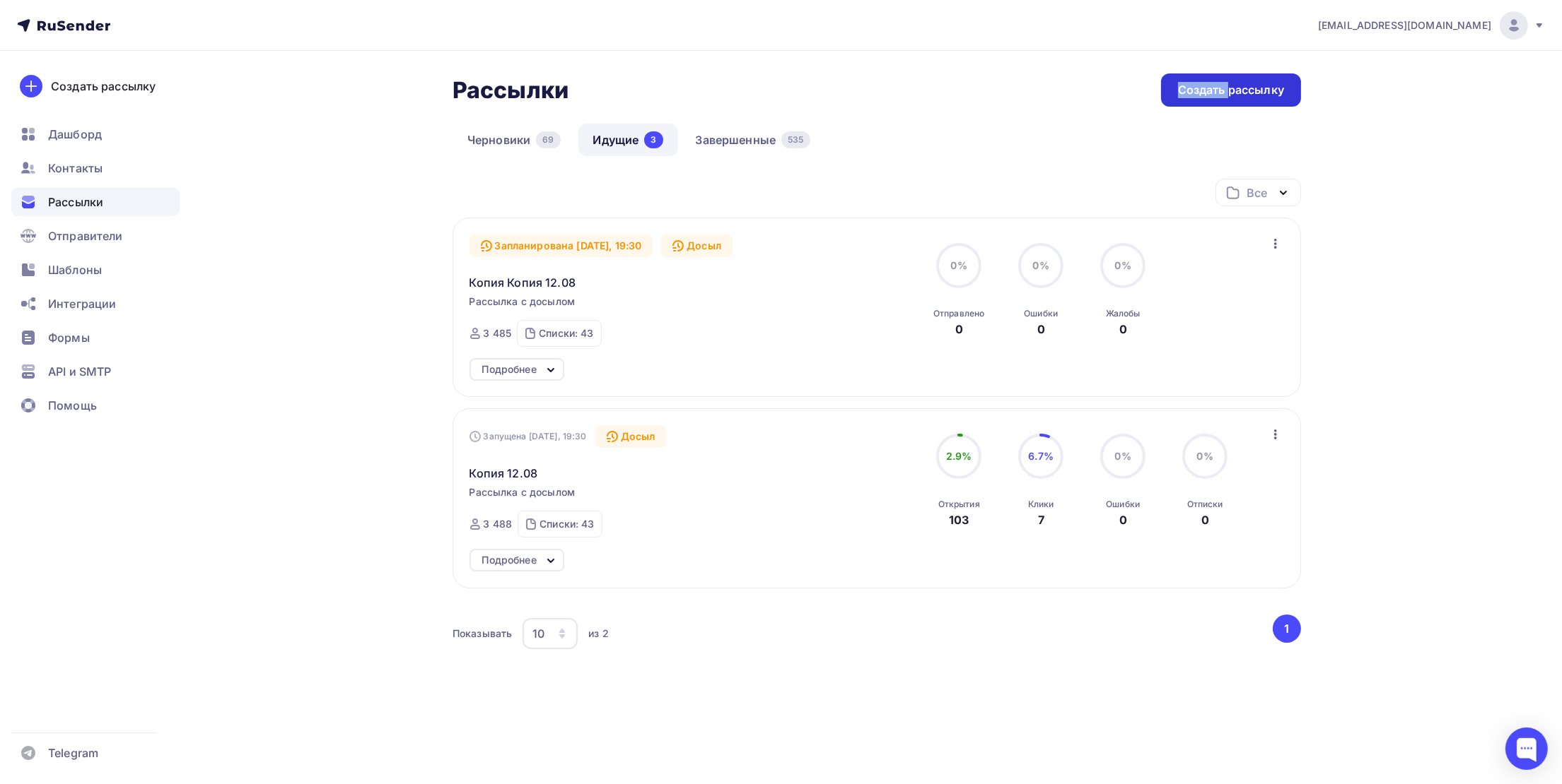
click at [1206, 84] on div "Создать рассылку" at bounding box center [1231, 90] width 106 height 16
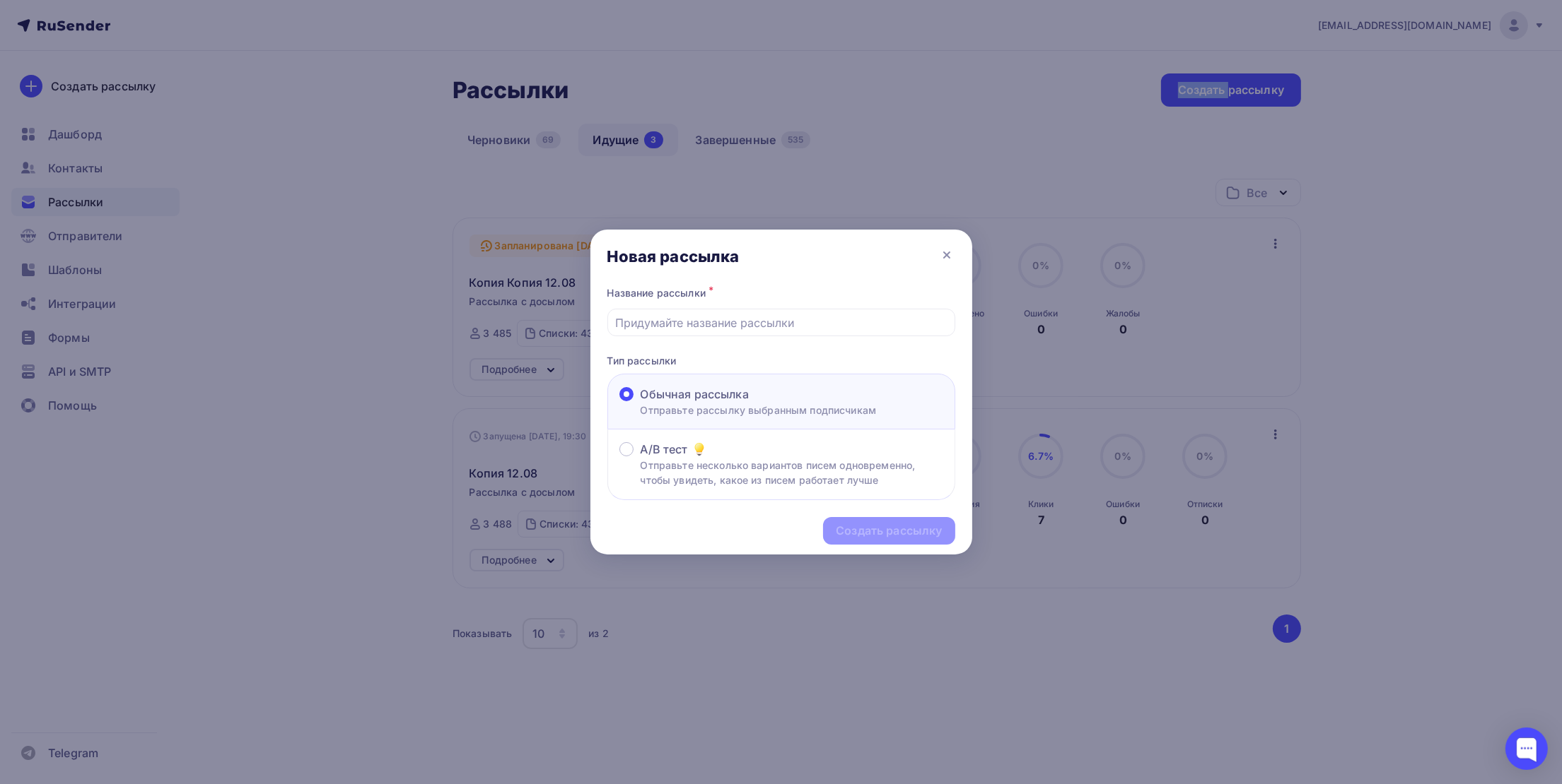
click at [1180, 48] on div at bounding box center [781, 392] width 1562 height 784
